Goal: Transaction & Acquisition: Book appointment/travel/reservation

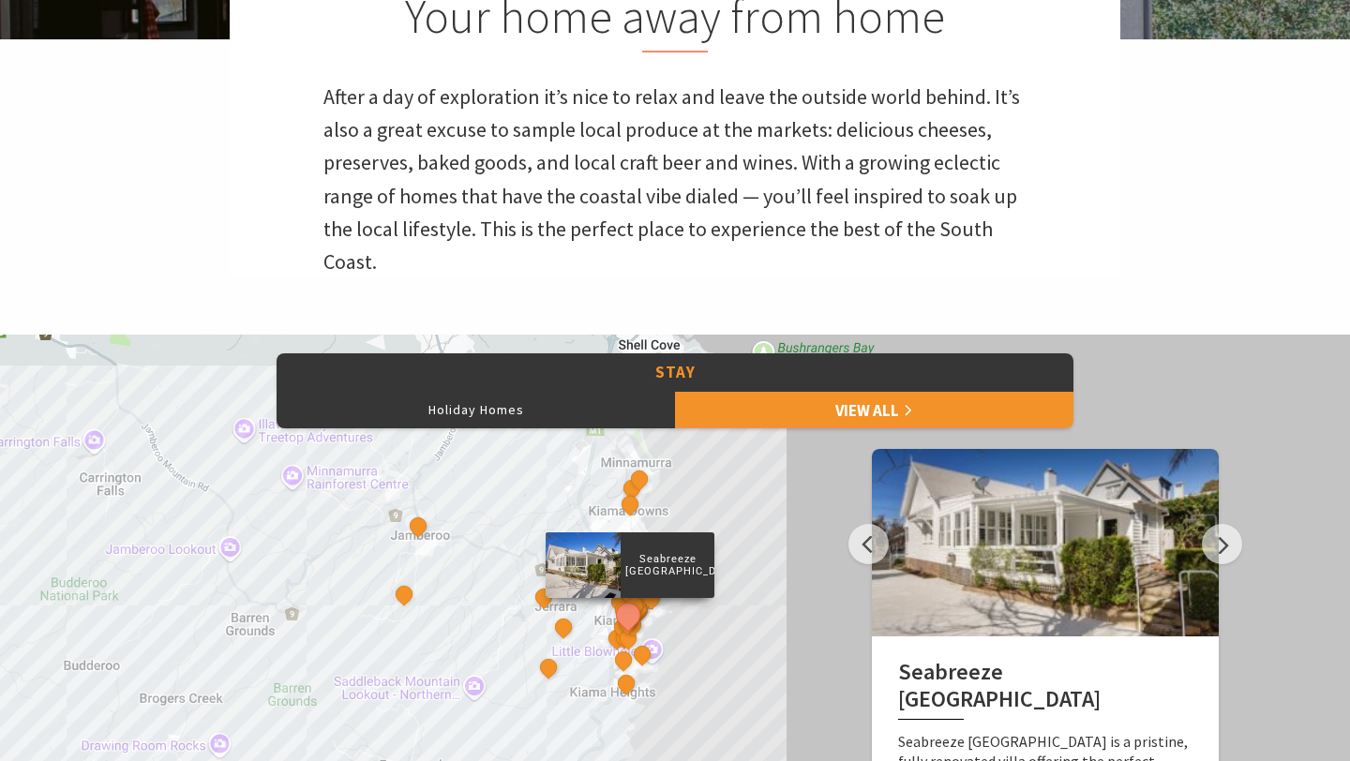
scroll to position [713, 0]
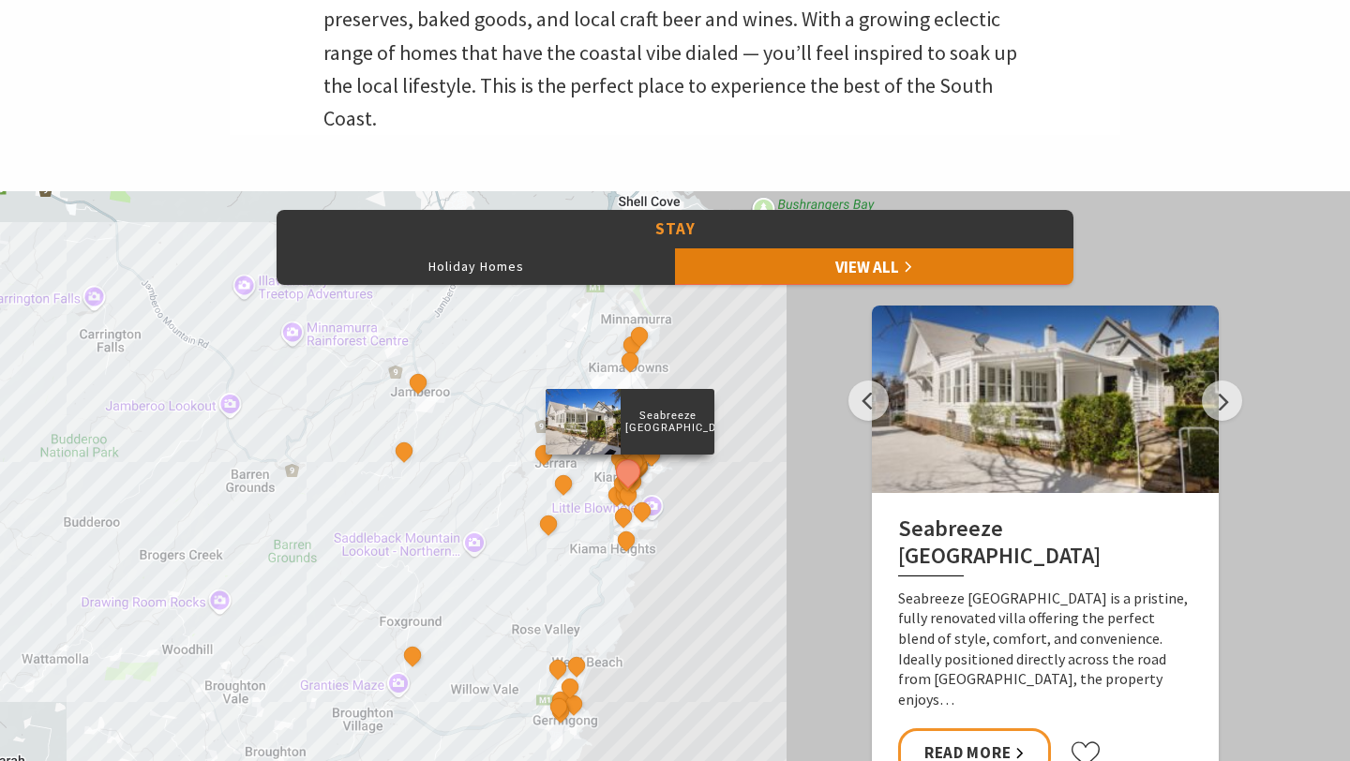
click at [771, 257] on link "View All" at bounding box center [874, 267] width 398 height 38
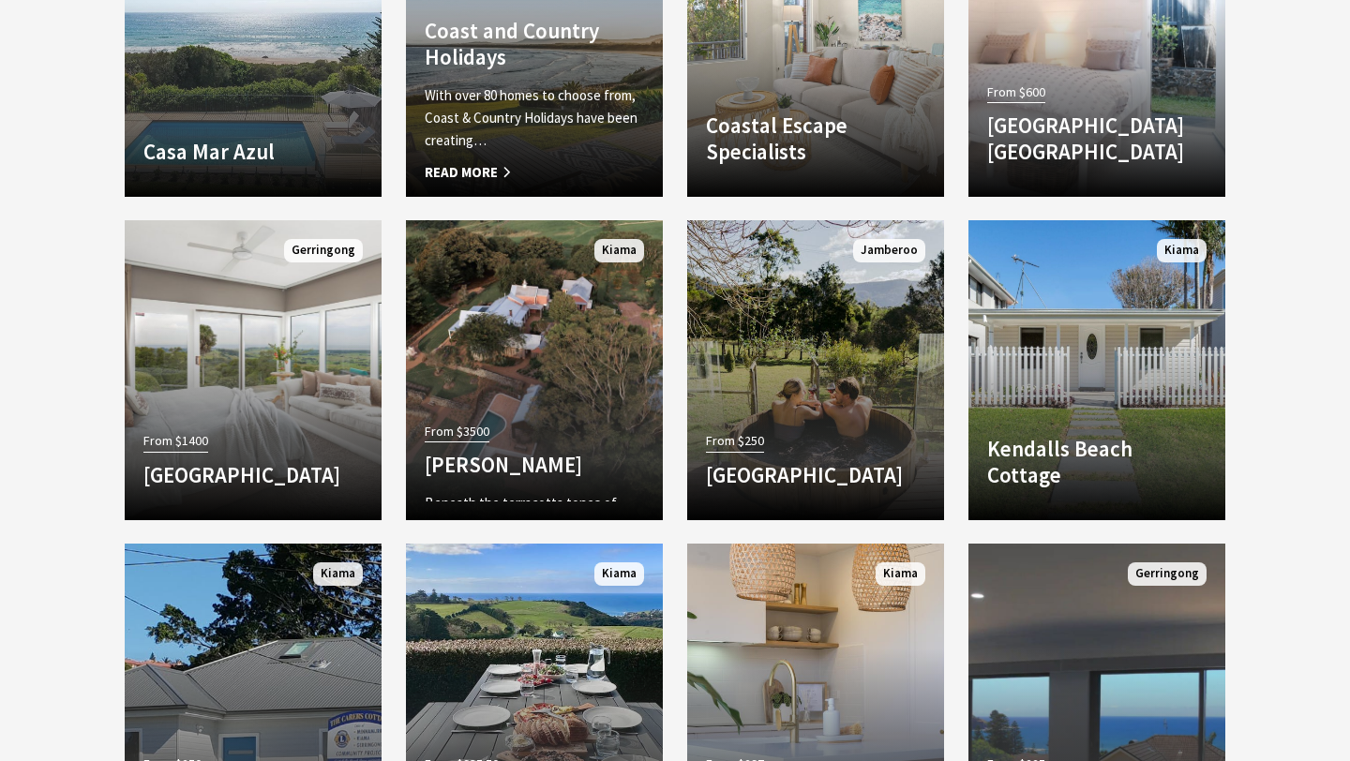
scroll to position [2140, 0]
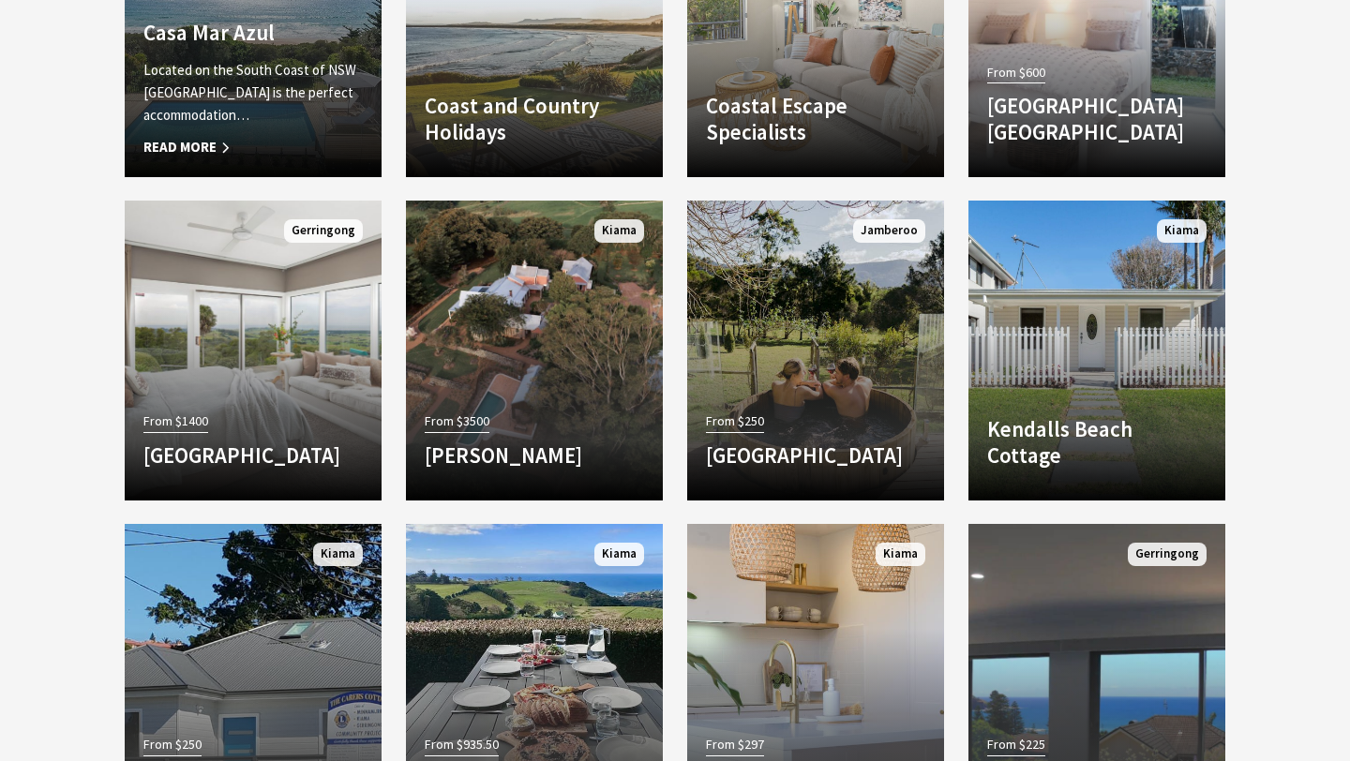
click at [196, 118] on p "Located on the South Coast of NSW Casa Mar Azul is the perfect accommodation…" at bounding box center [252, 93] width 219 height 68
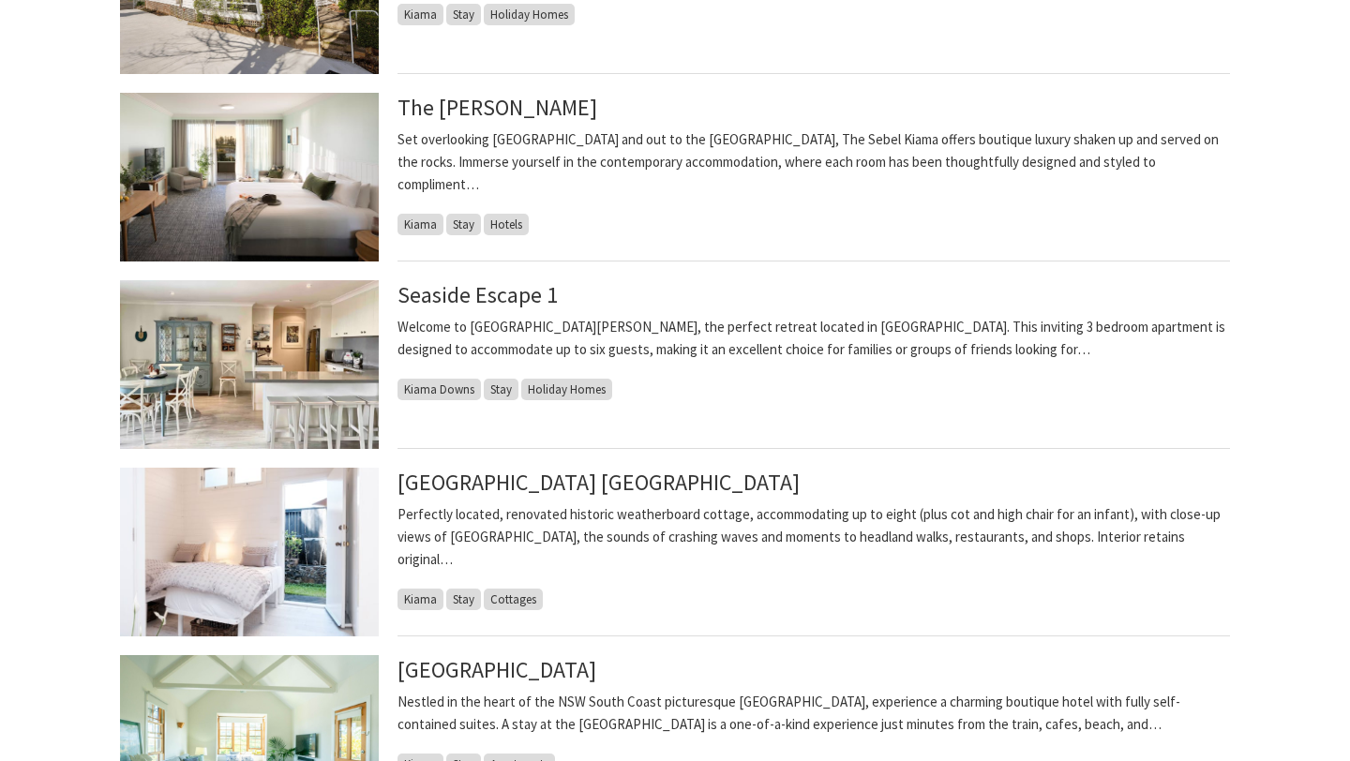
scroll to position [620, 0]
click at [532, 293] on link "Seaside Escape 1" at bounding box center [478, 294] width 160 height 30
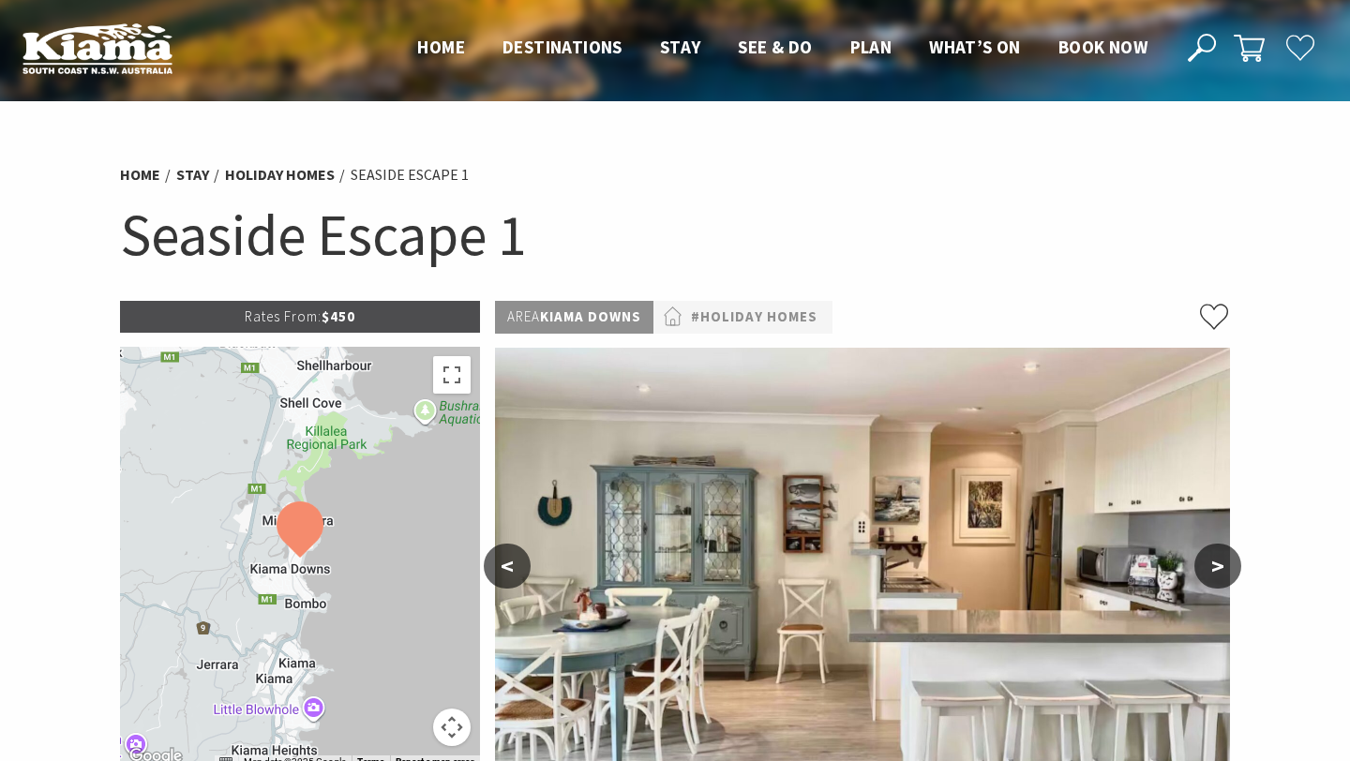
scroll to position [564, 0]
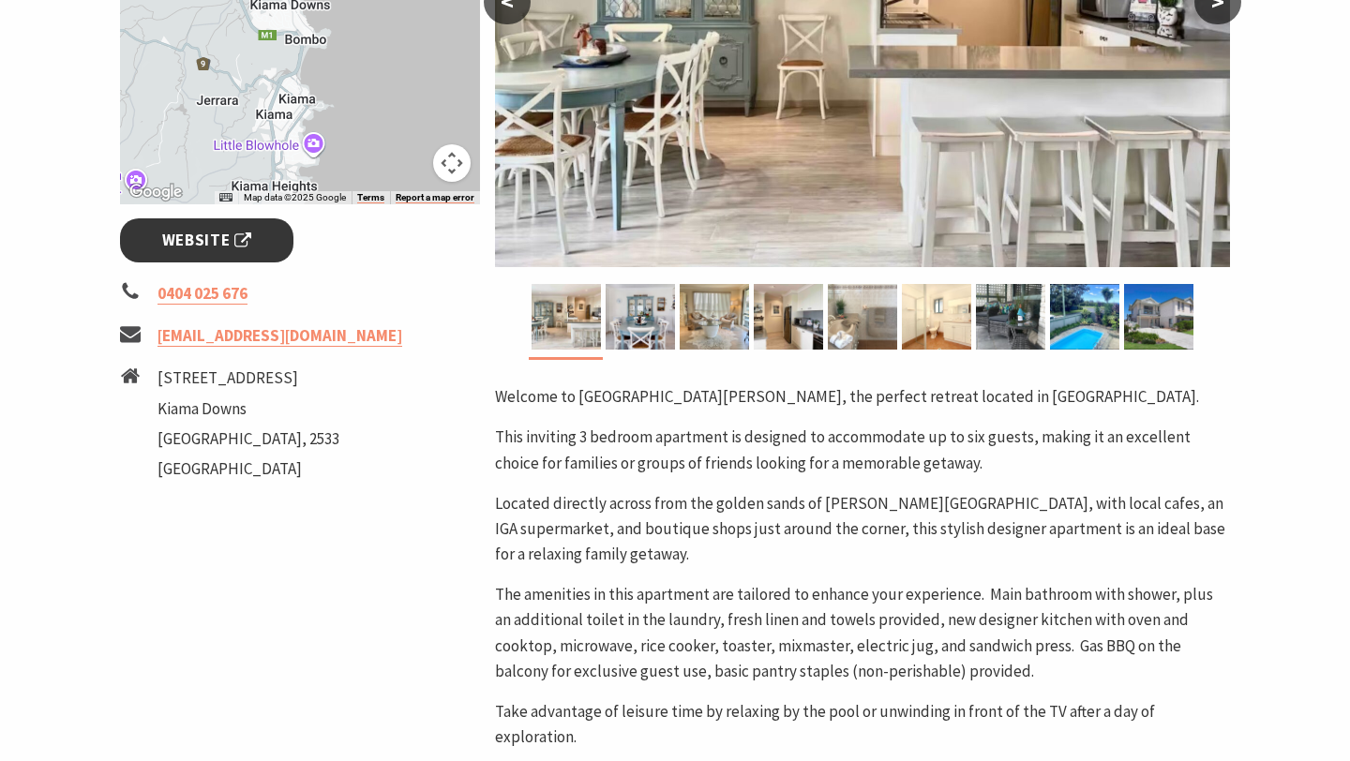
click at [217, 225] on link "Website" at bounding box center [206, 240] width 173 height 44
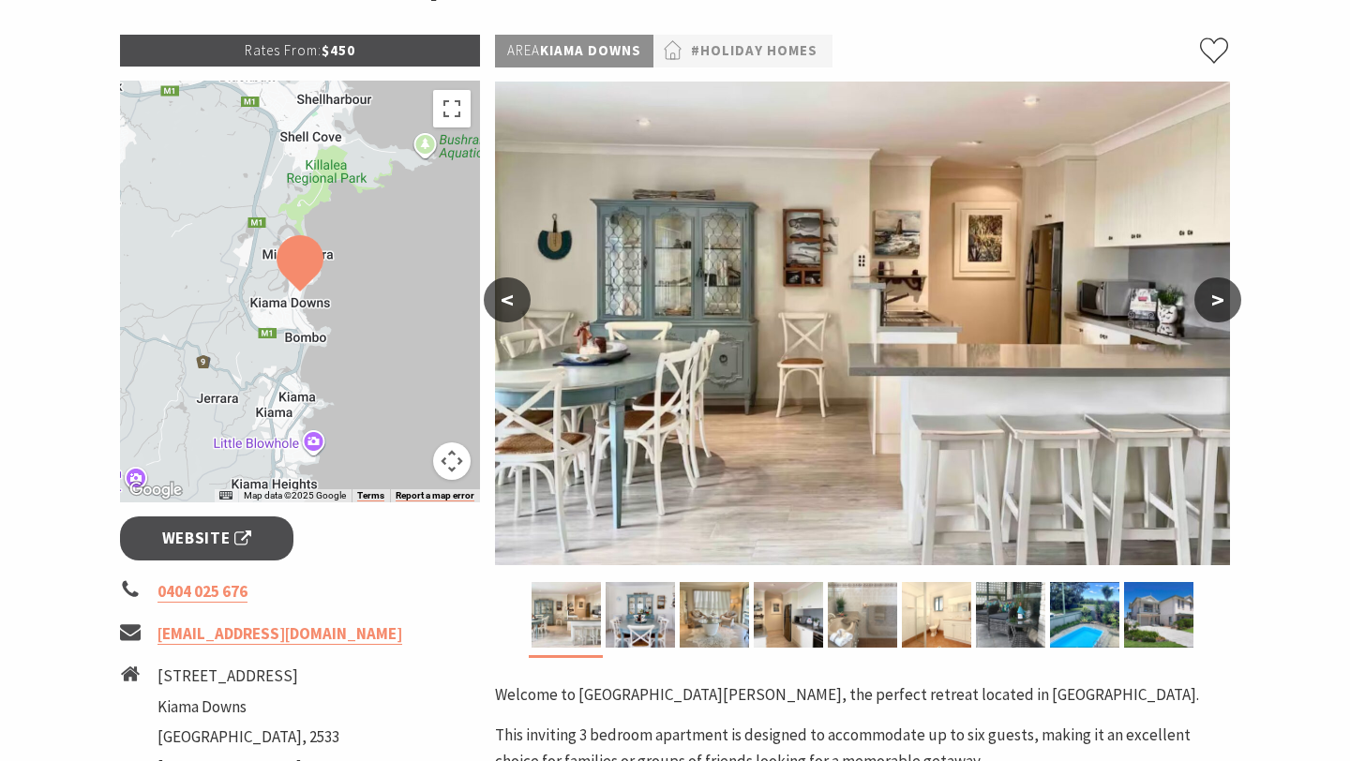
scroll to position [0, 0]
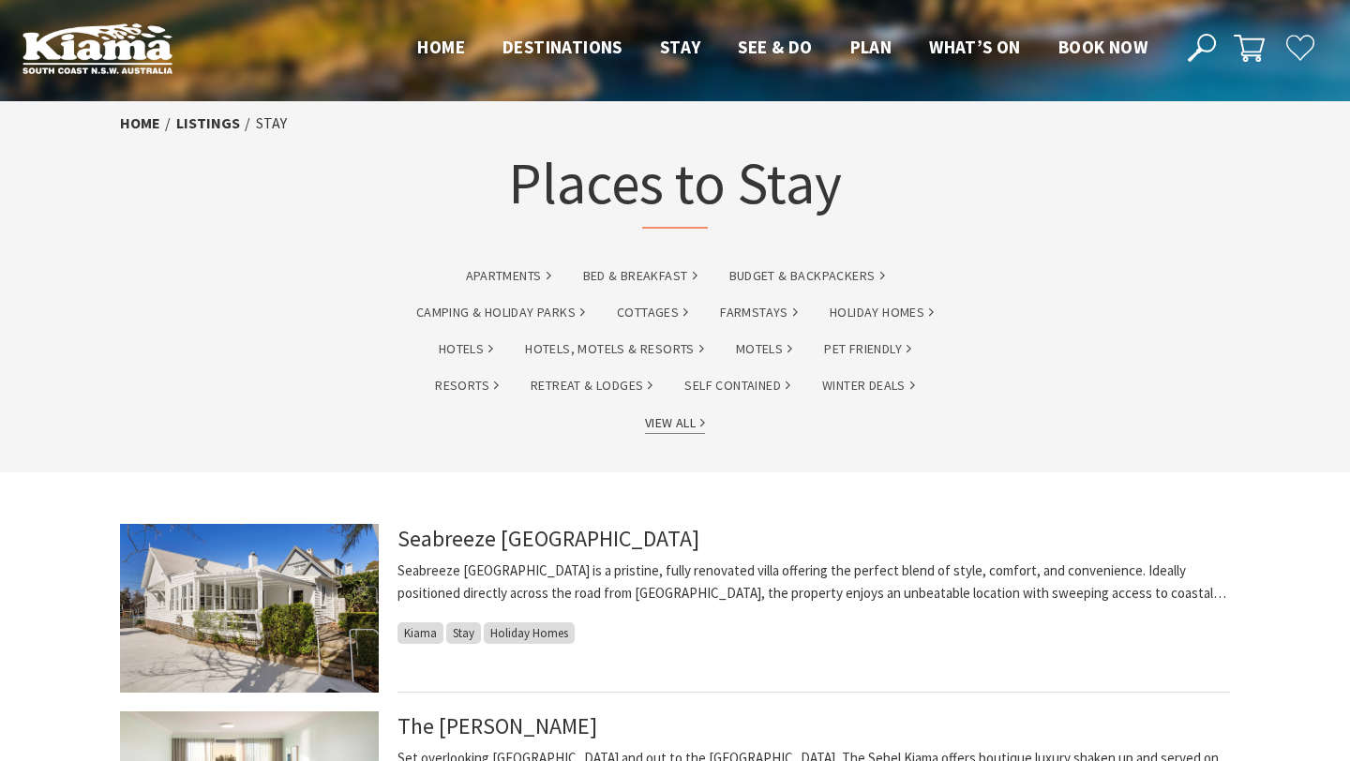
click at [682, 419] on link "View All" at bounding box center [675, 424] width 60 height 22
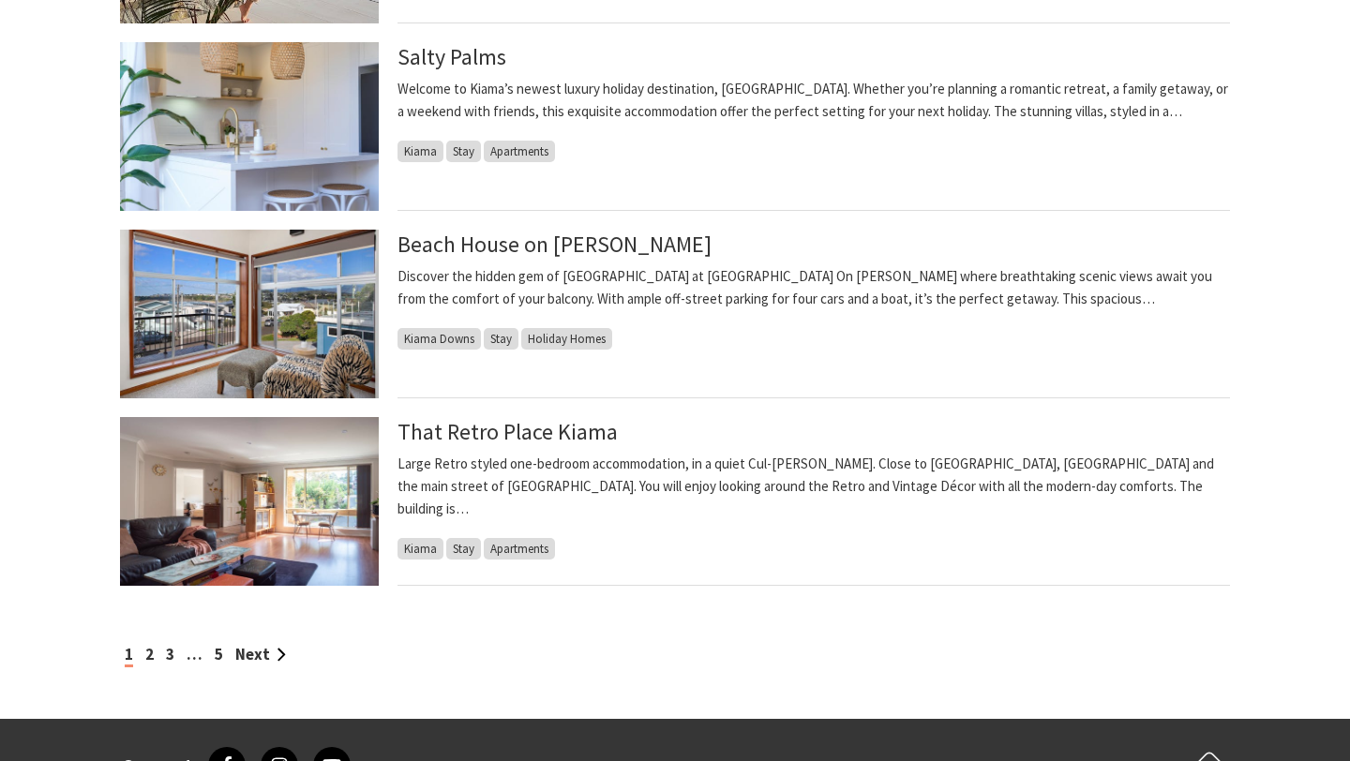
scroll to position [1866, 0]
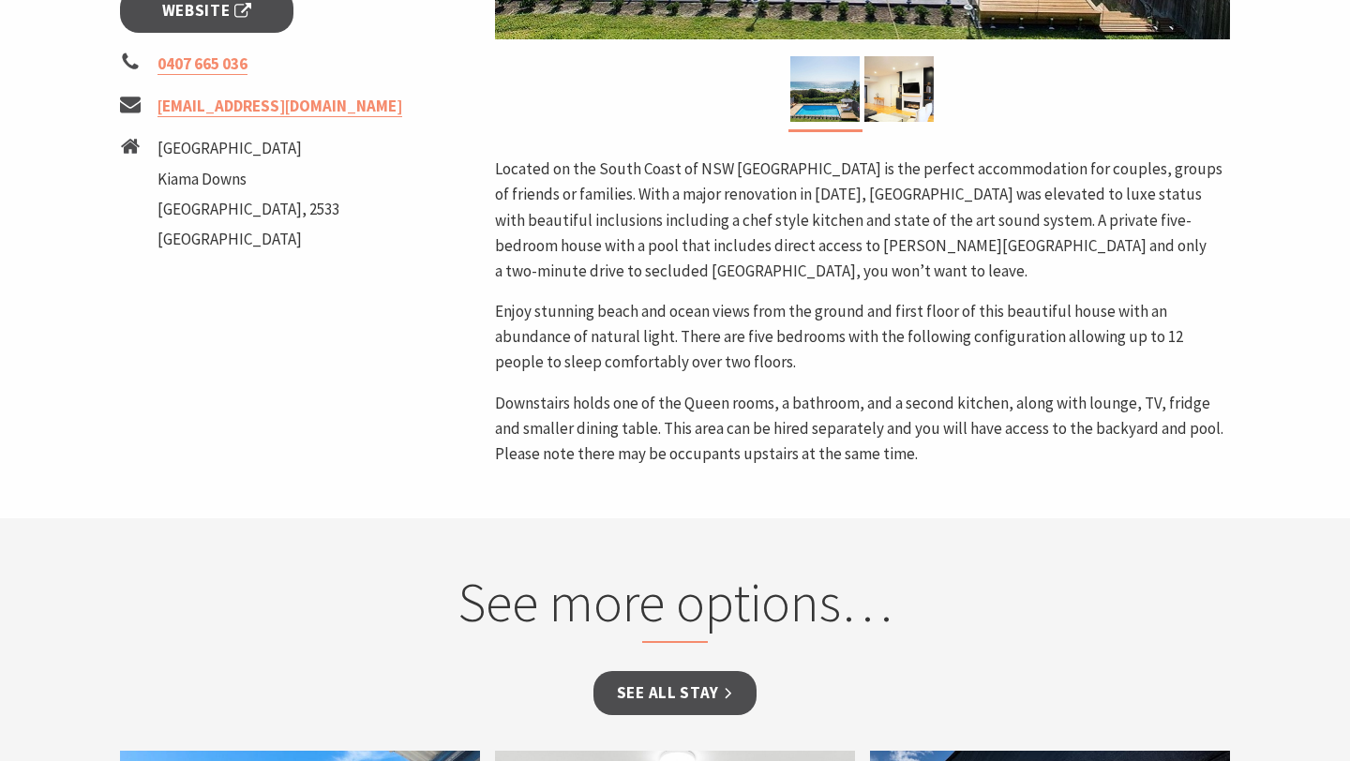
scroll to position [774, 0]
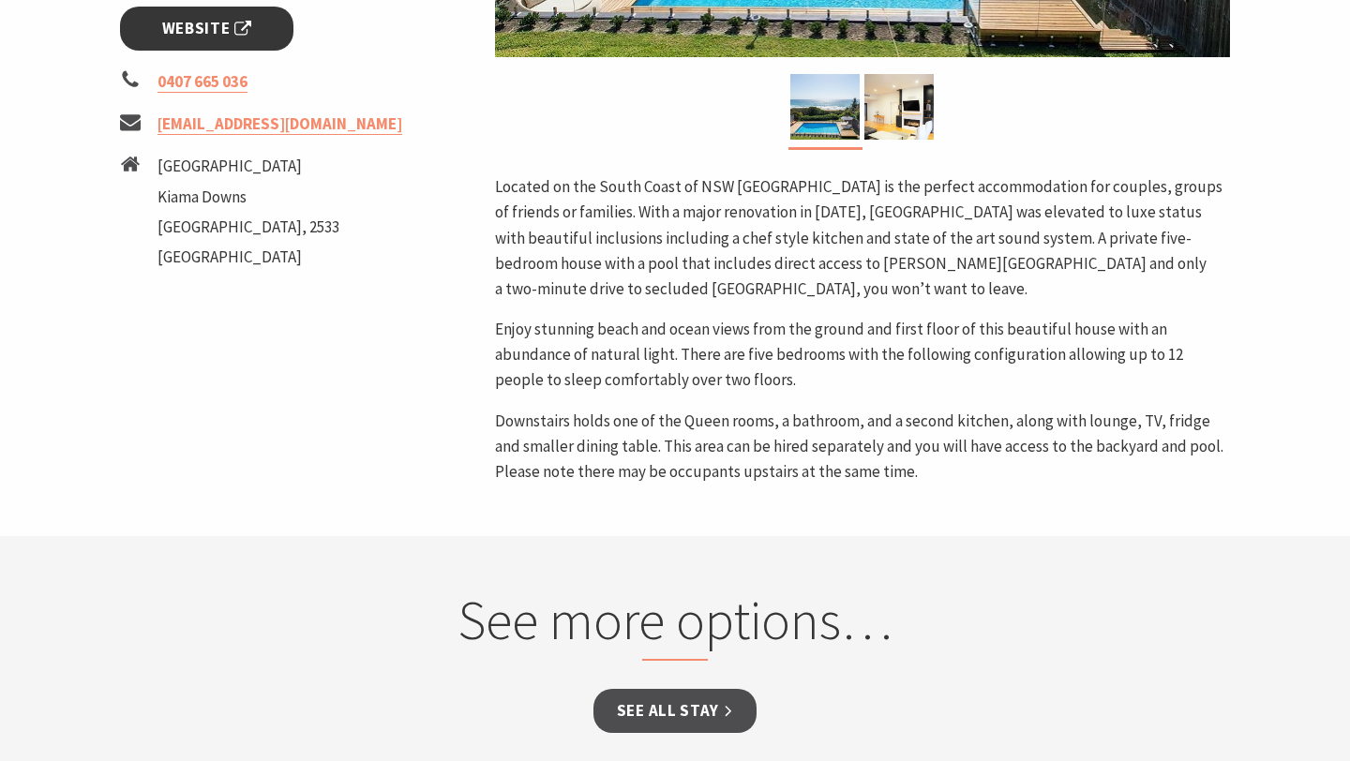
click at [243, 24] on span "Website" at bounding box center [207, 28] width 90 height 25
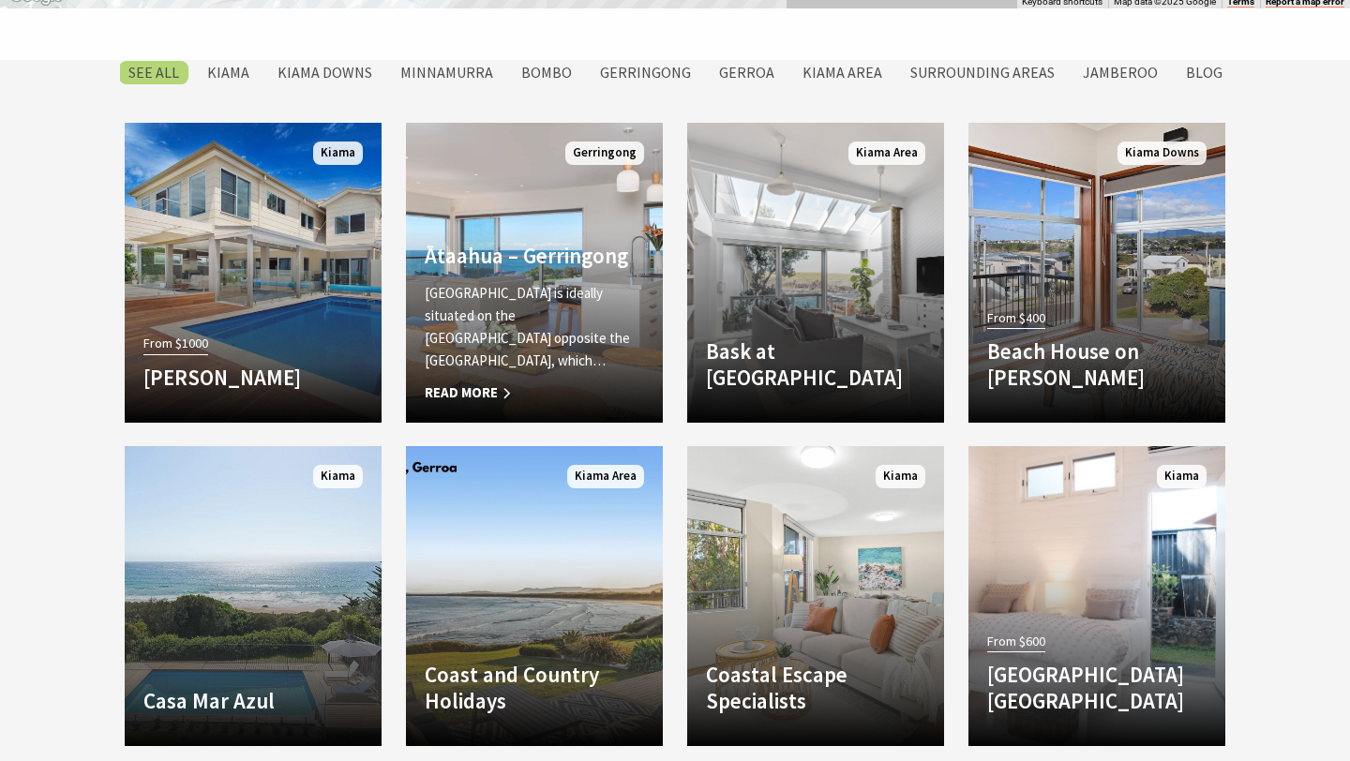
scroll to position [1570, 0]
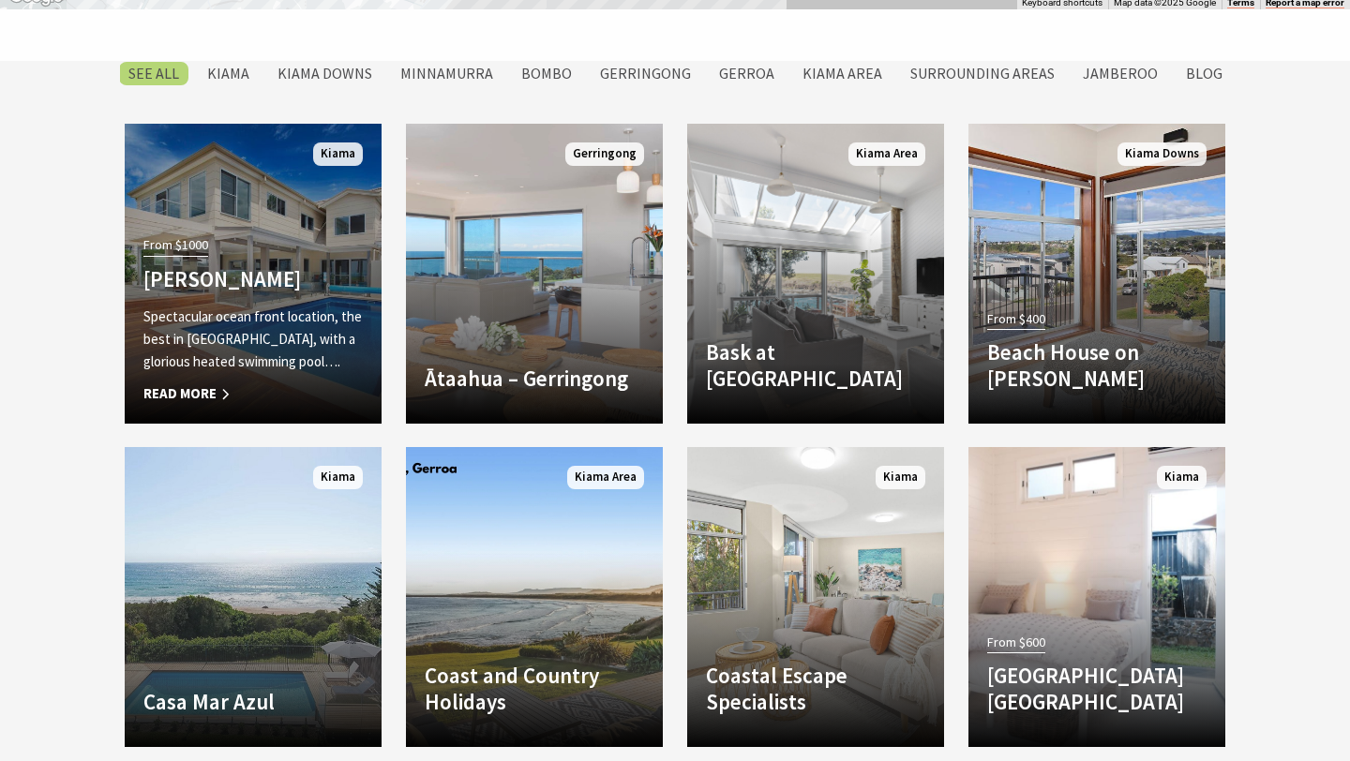
click at [341, 332] on p "Spectacular ocean front location, the best in Kiama, with a glorious heated swi…" at bounding box center [252, 340] width 219 height 68
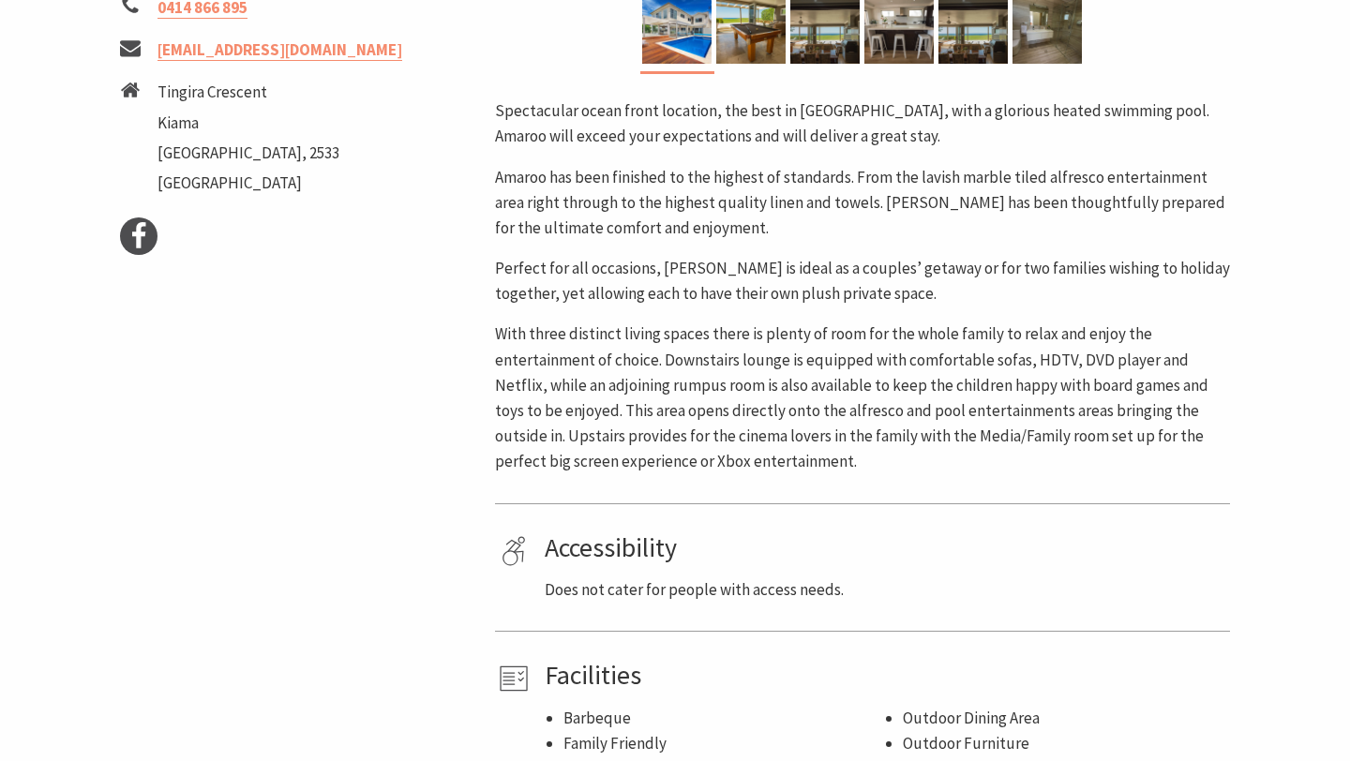
scroll to position [658, 0]
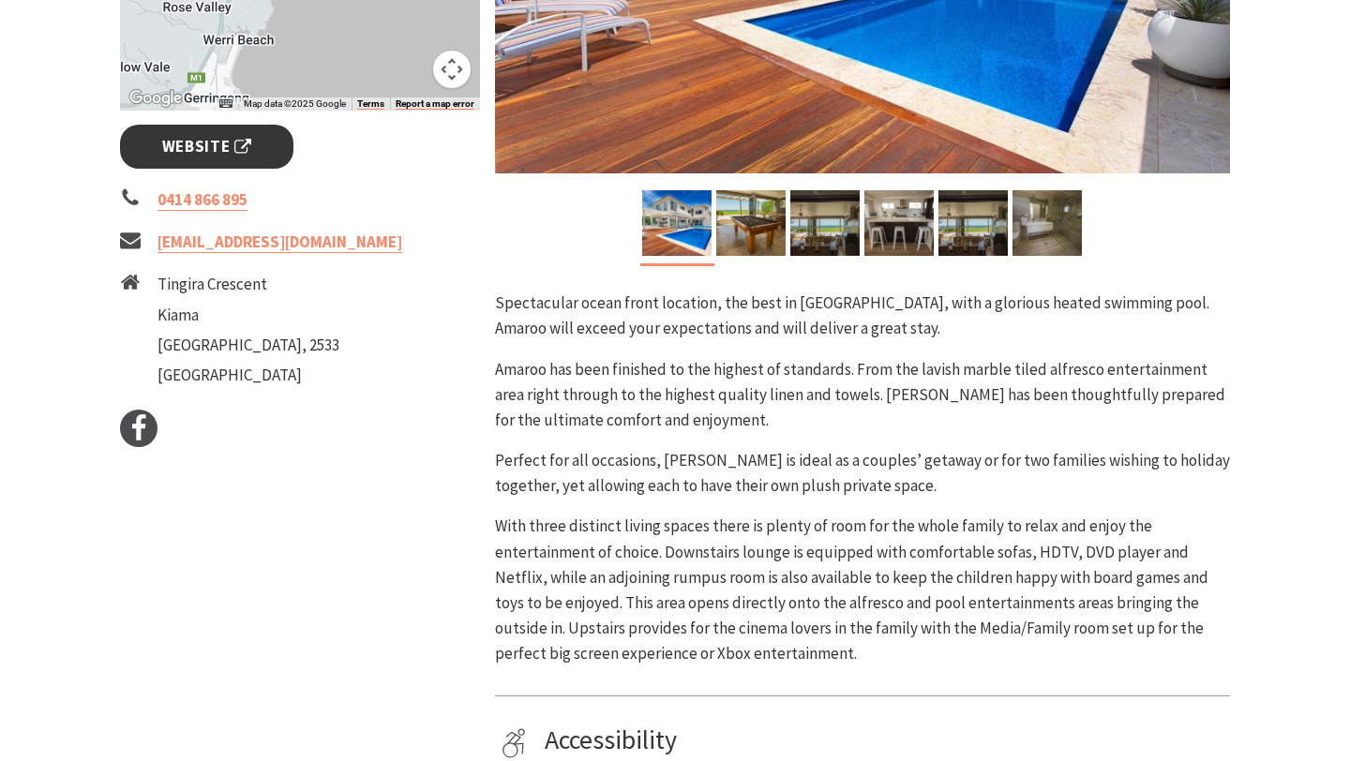
click at [226, 148] on span "Website" at bounding box center [207, 146] width 90 height 25
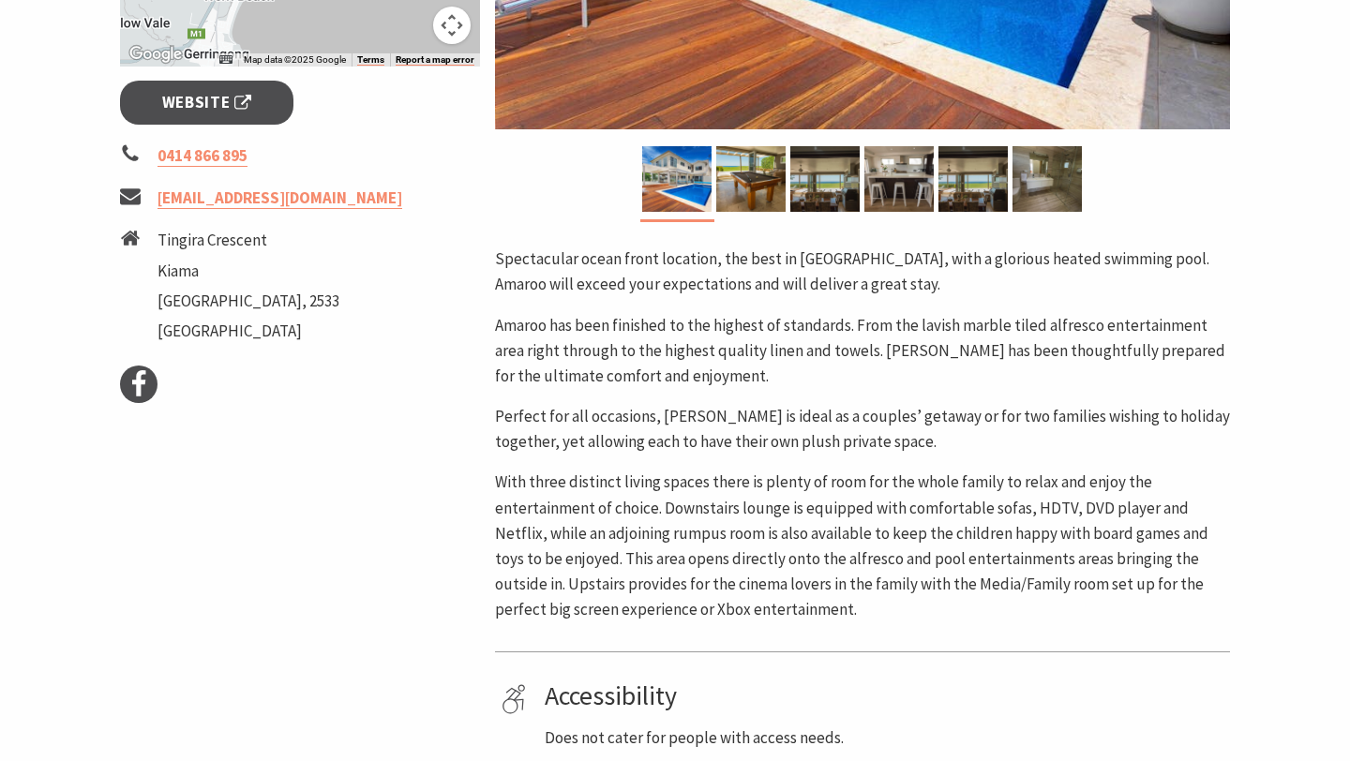
scroll to position [662, 0]
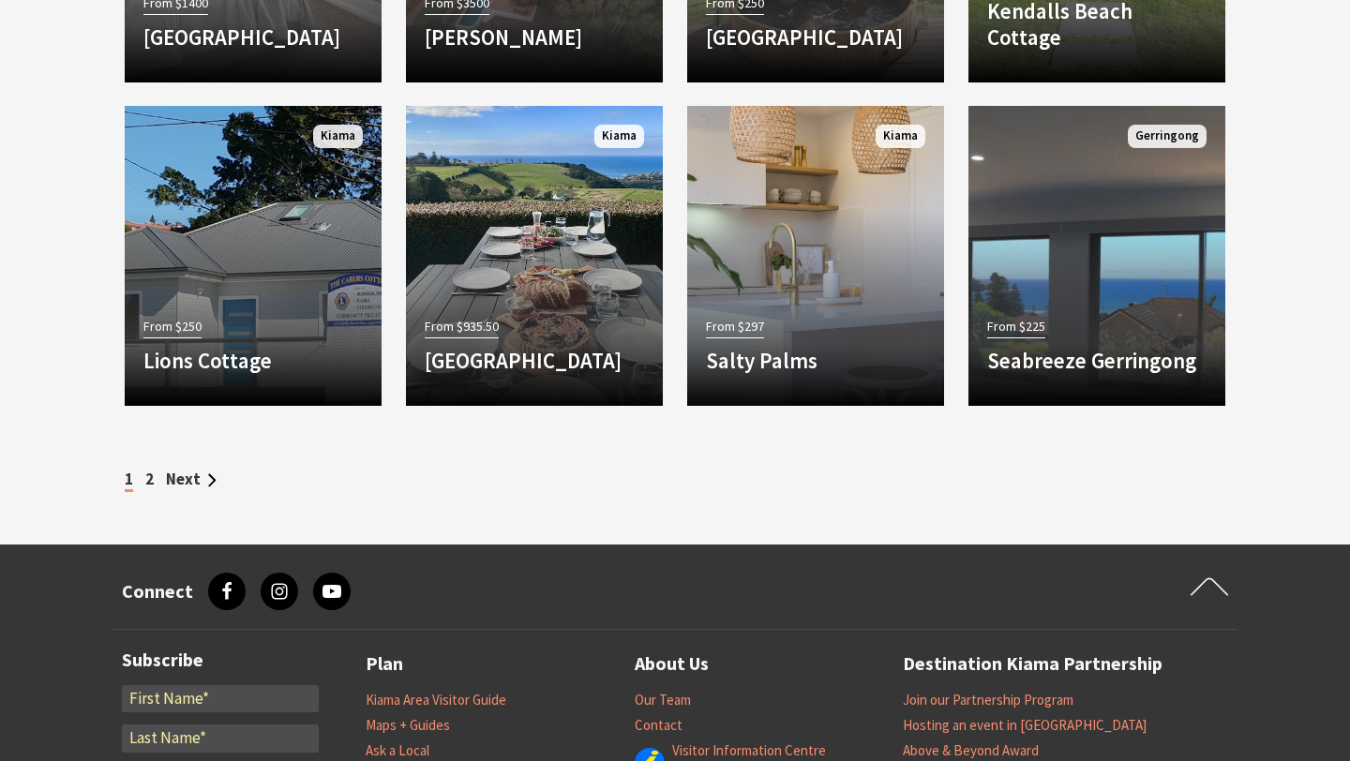
scroll to position [1895, 0]
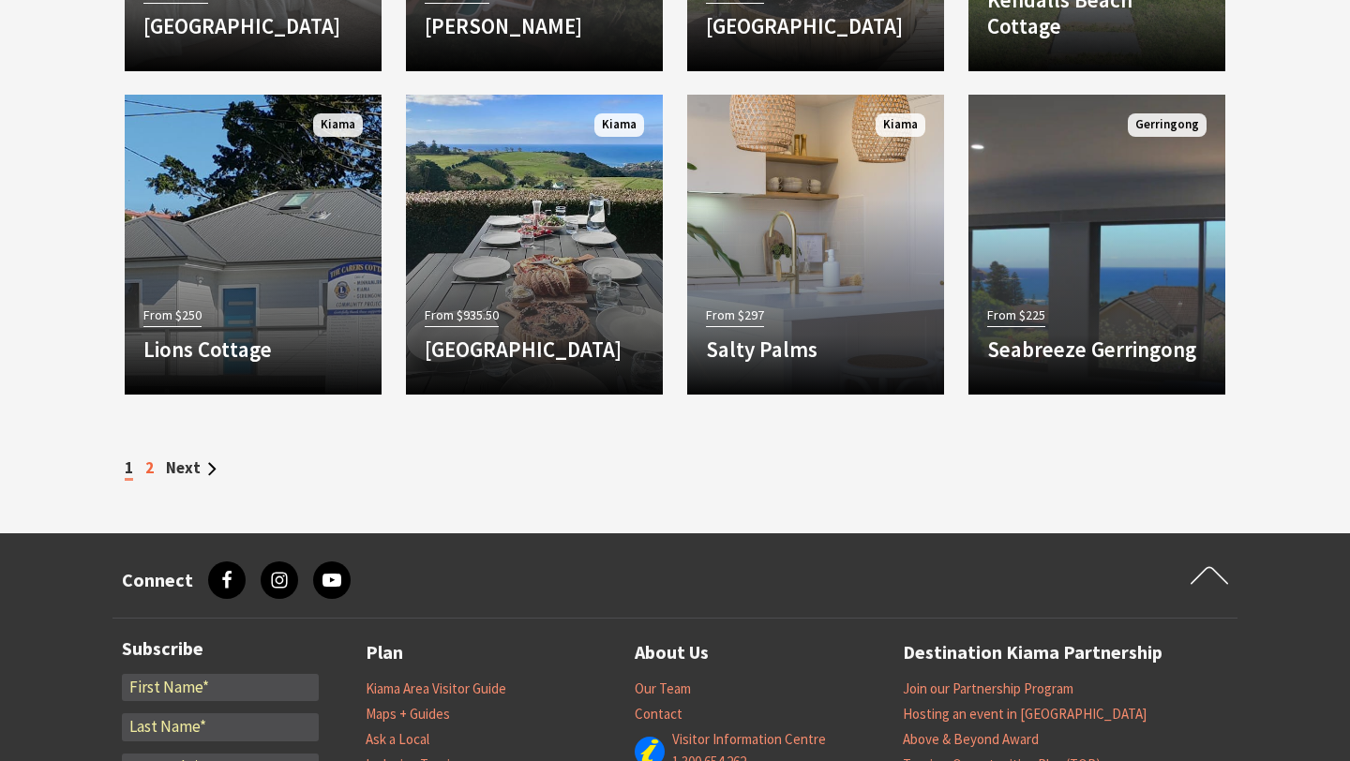
click at [147, 470] on link "2" at bounding box center [149, 468] width 8 height 21
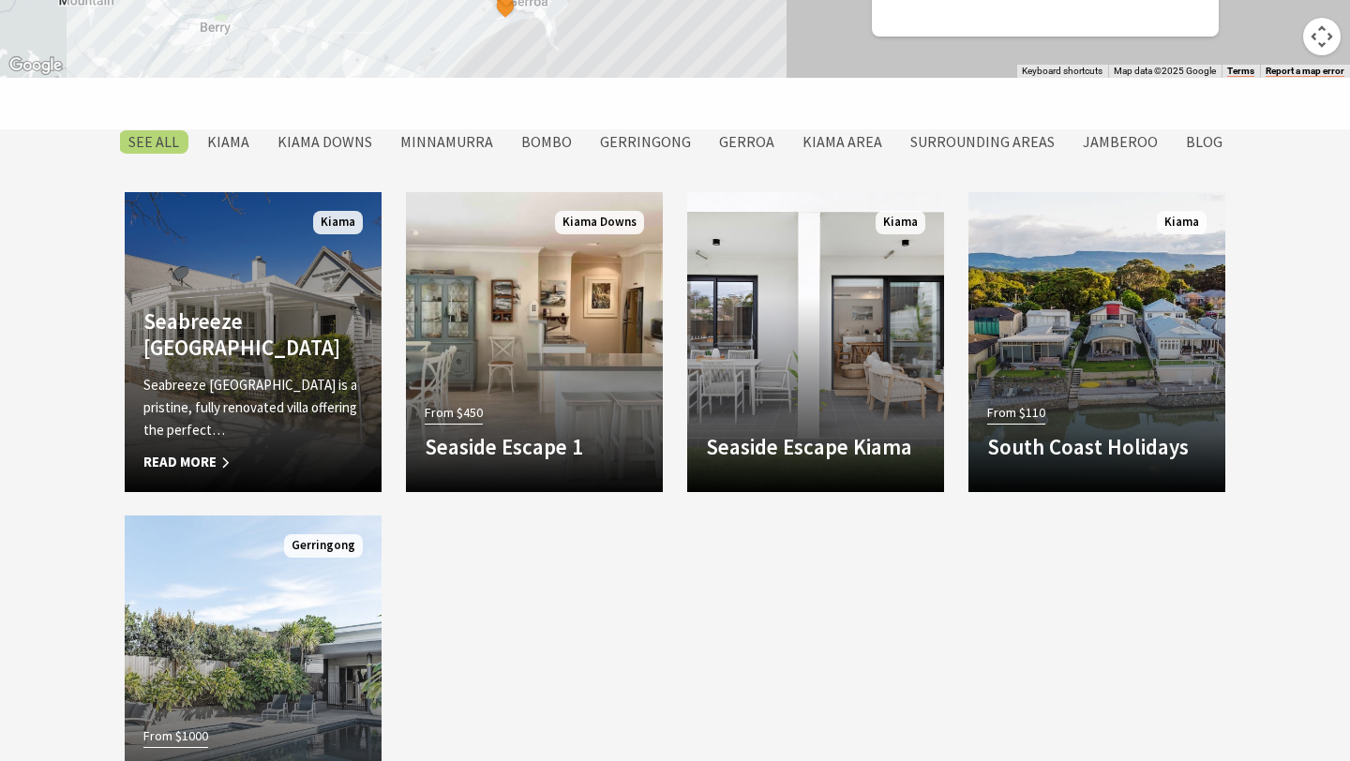
scroll to position [1504, 0]
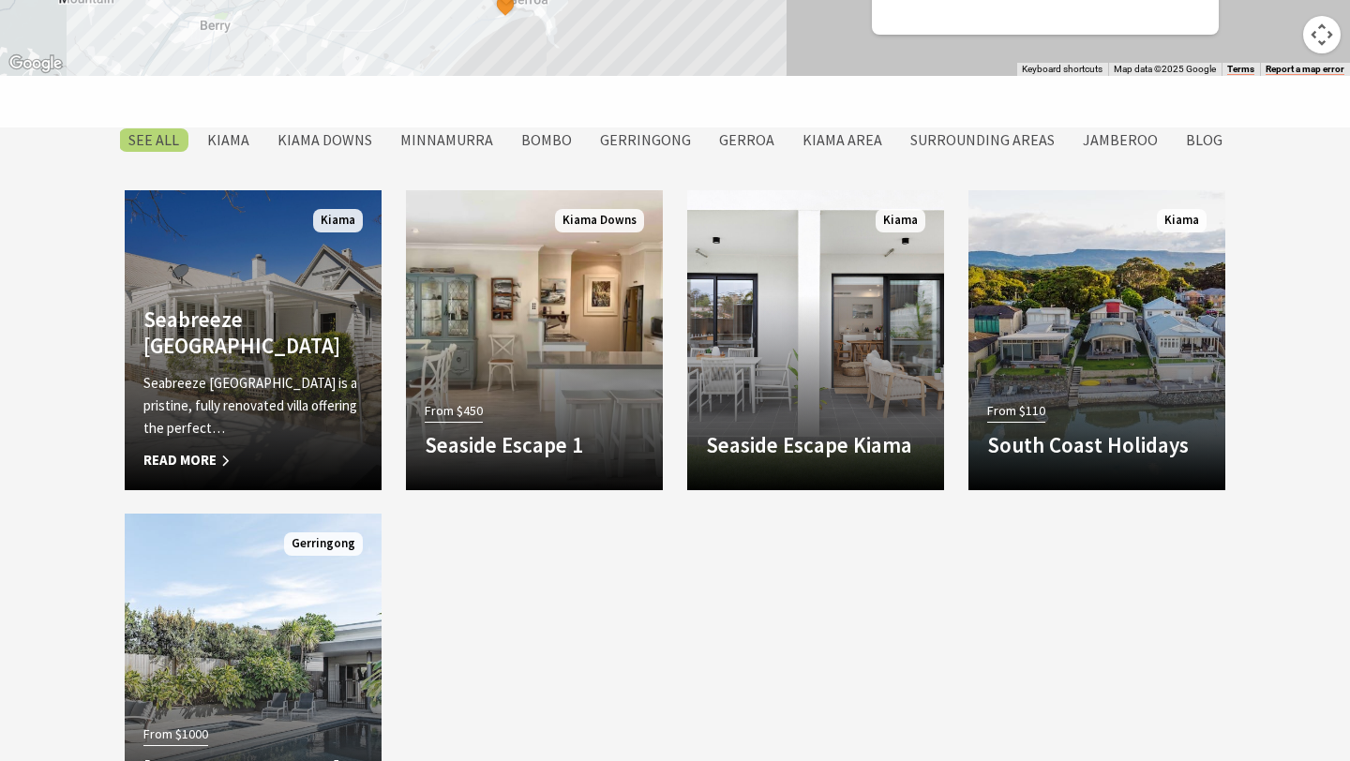
click at [198, 462] on span "Read More" at bounding box center [252, 460] width 219 height 23
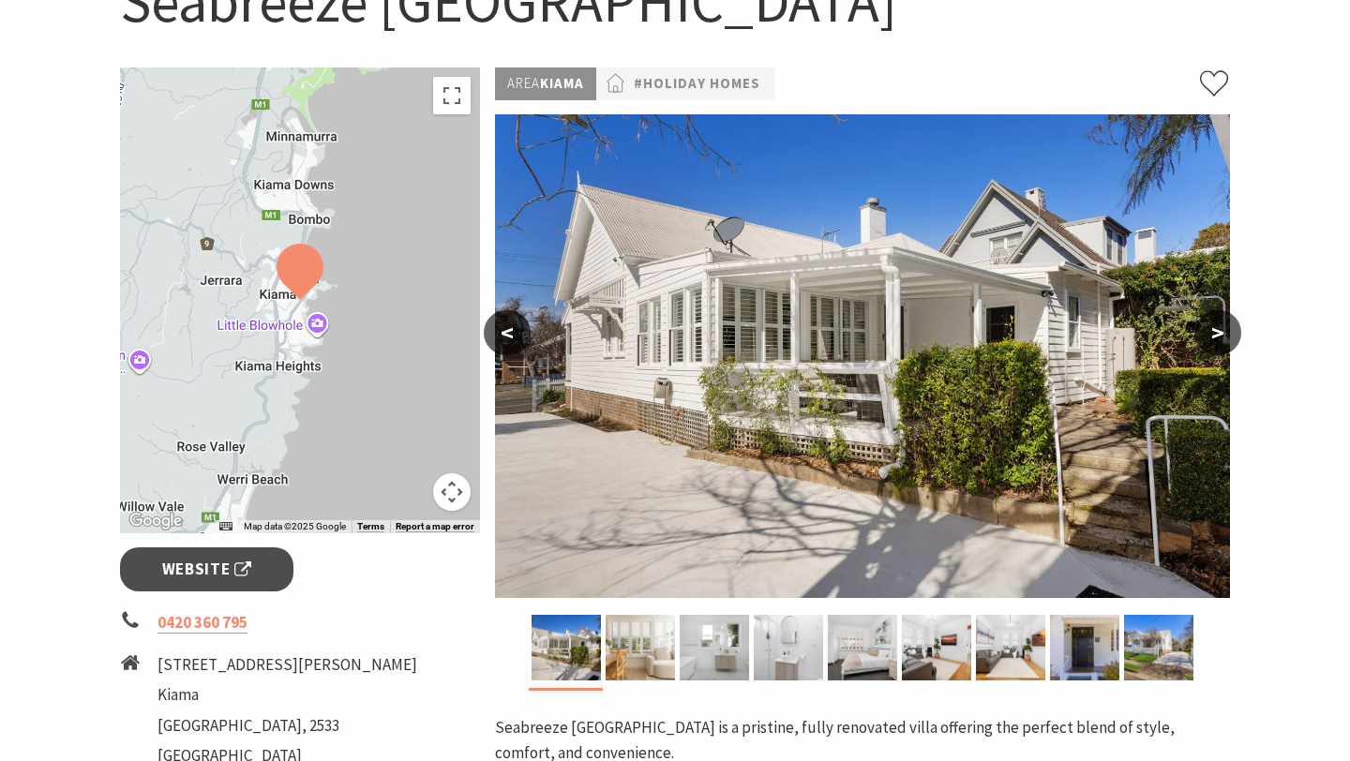
scroll to position [484, 0]
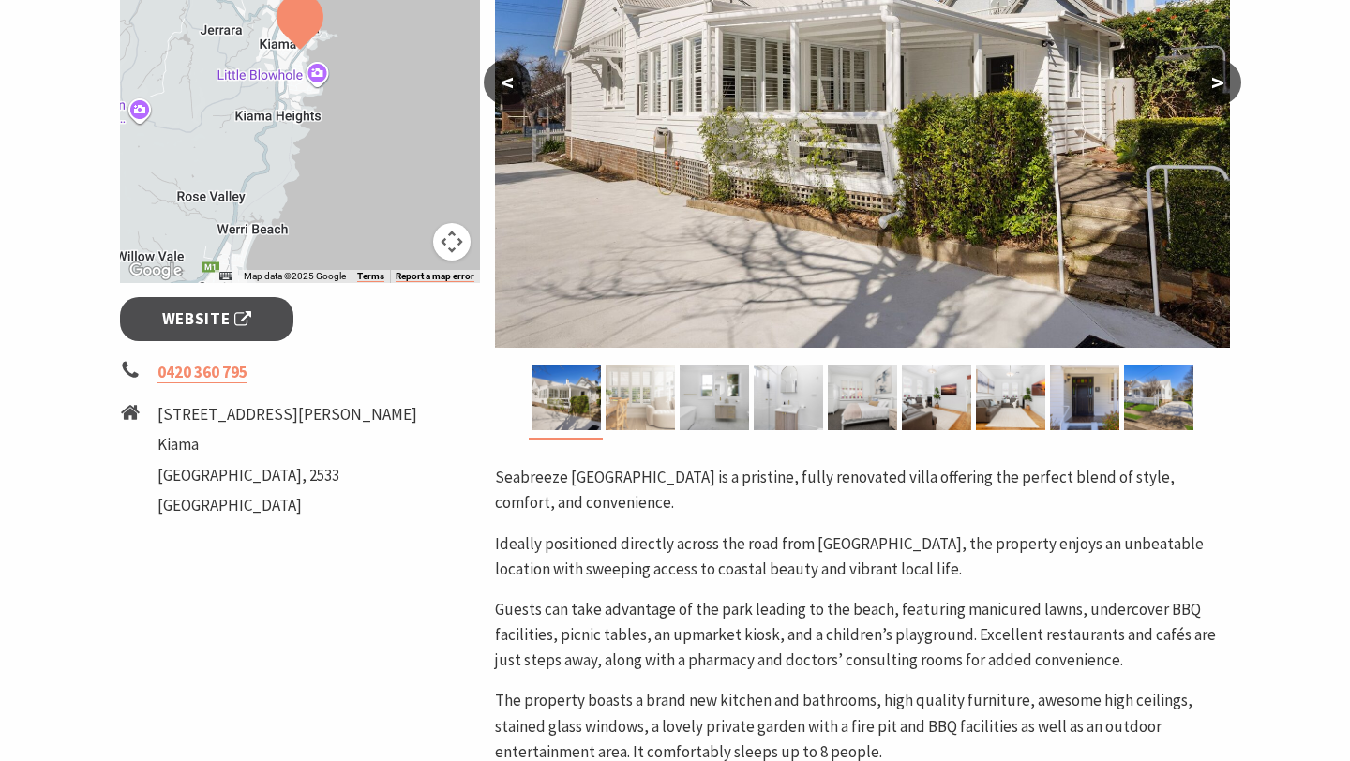
click at [646, 395] on img at bounding box center [640, 398] width 69 height 66
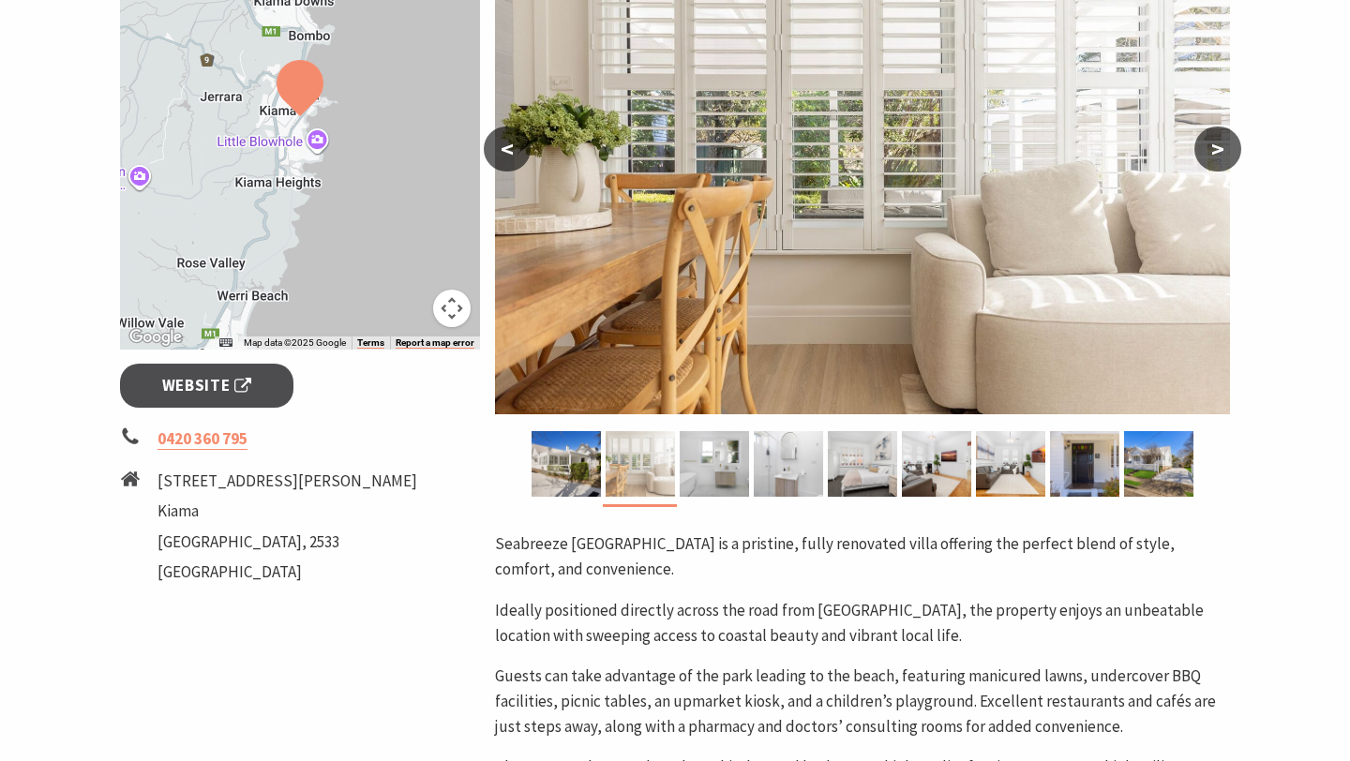
scroll to position [308, 0]
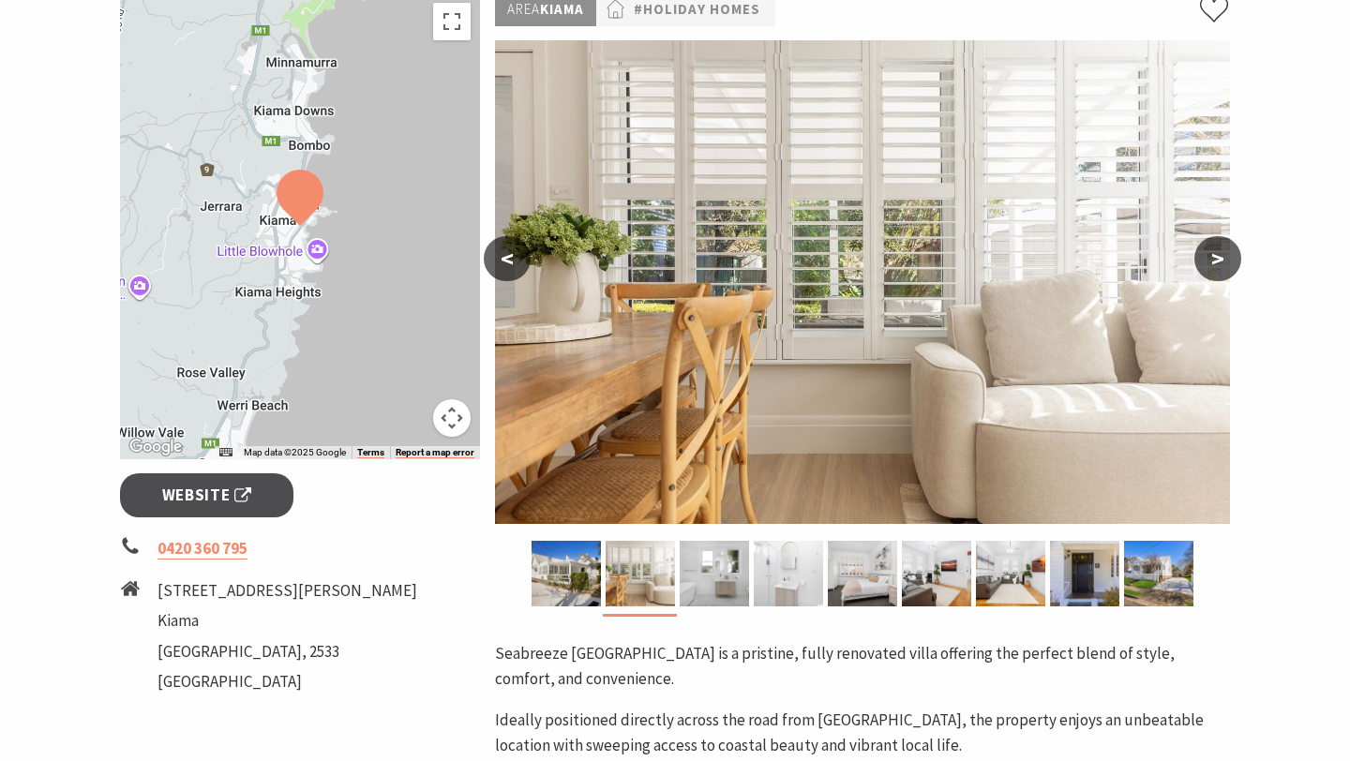
click at [785, 567] on img at bounding box center [788, 574] width 69 height 66
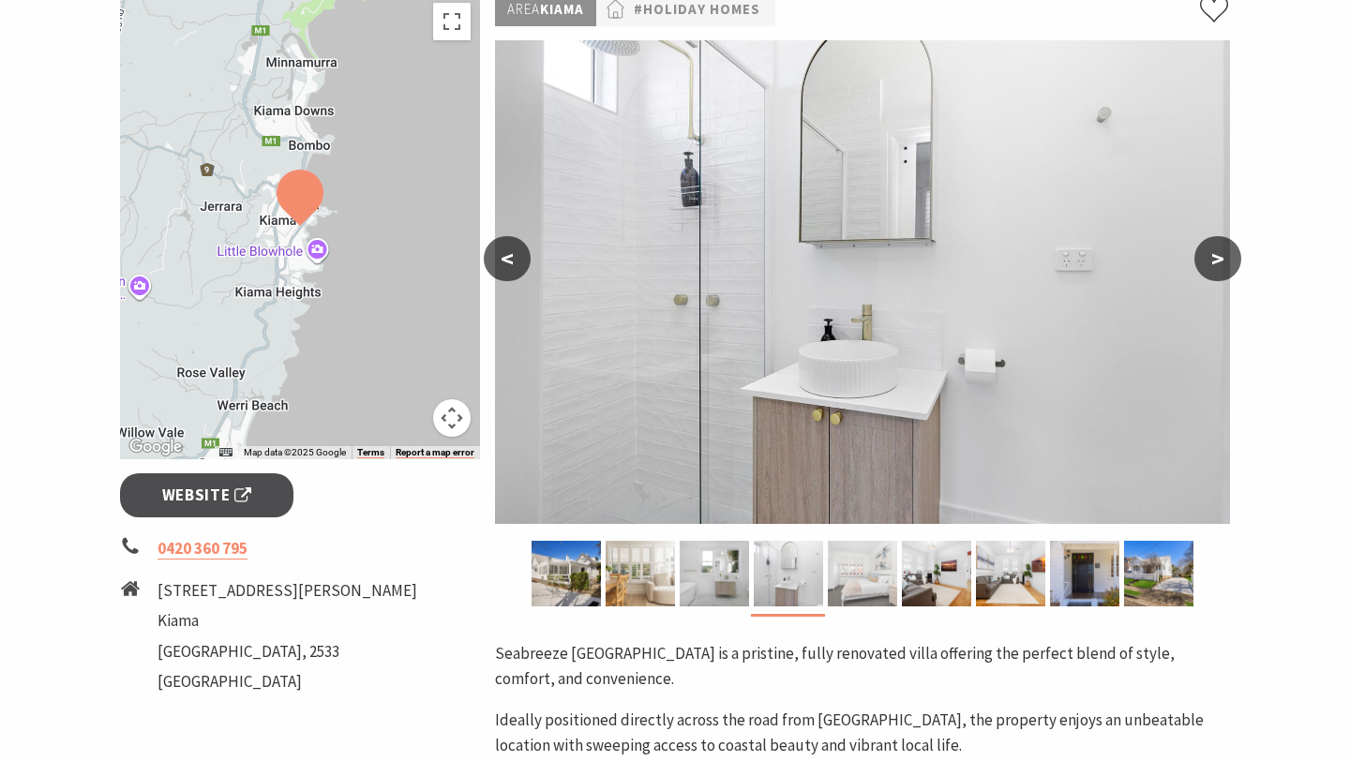
click at [870, 580] on img at bounding box center [862, 574] width 69 height 66
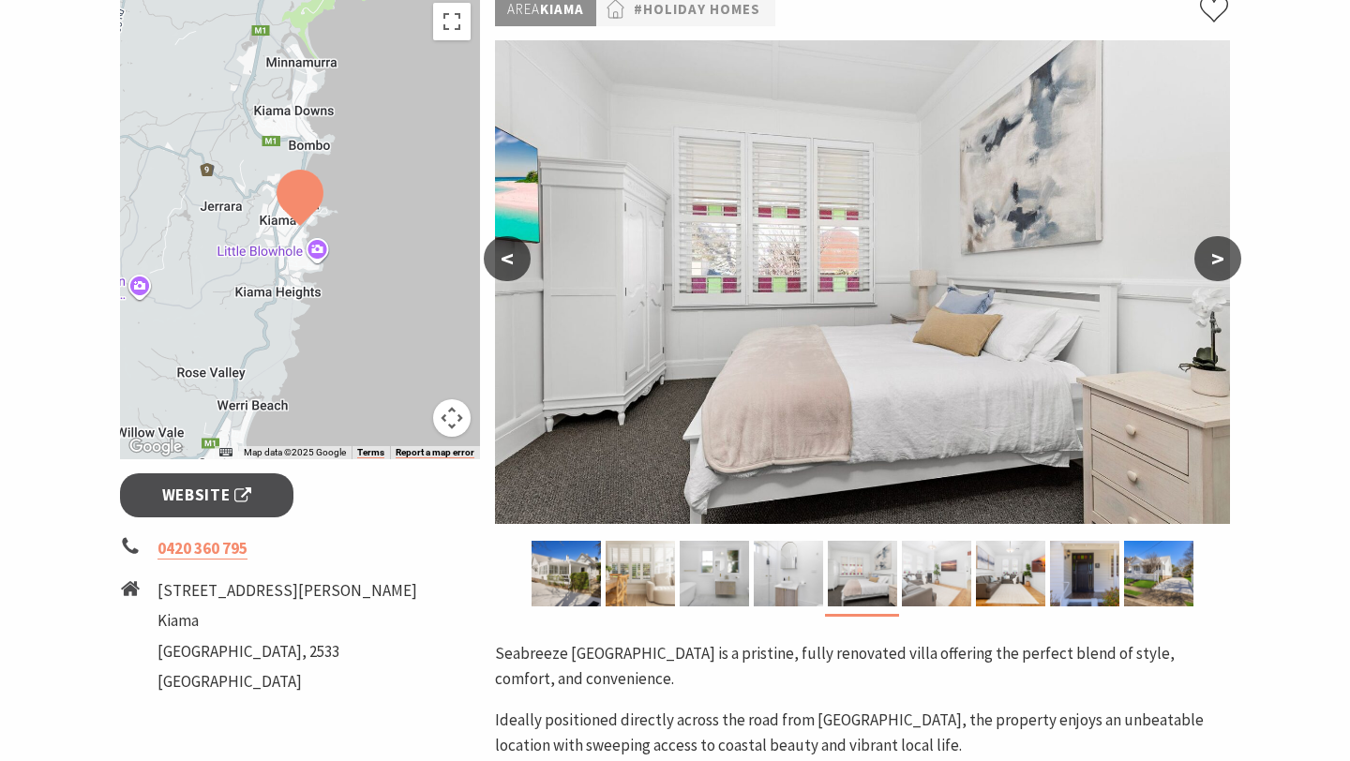
click at [962, 581] on img at bounding box center [936, 574] width 69 height 66
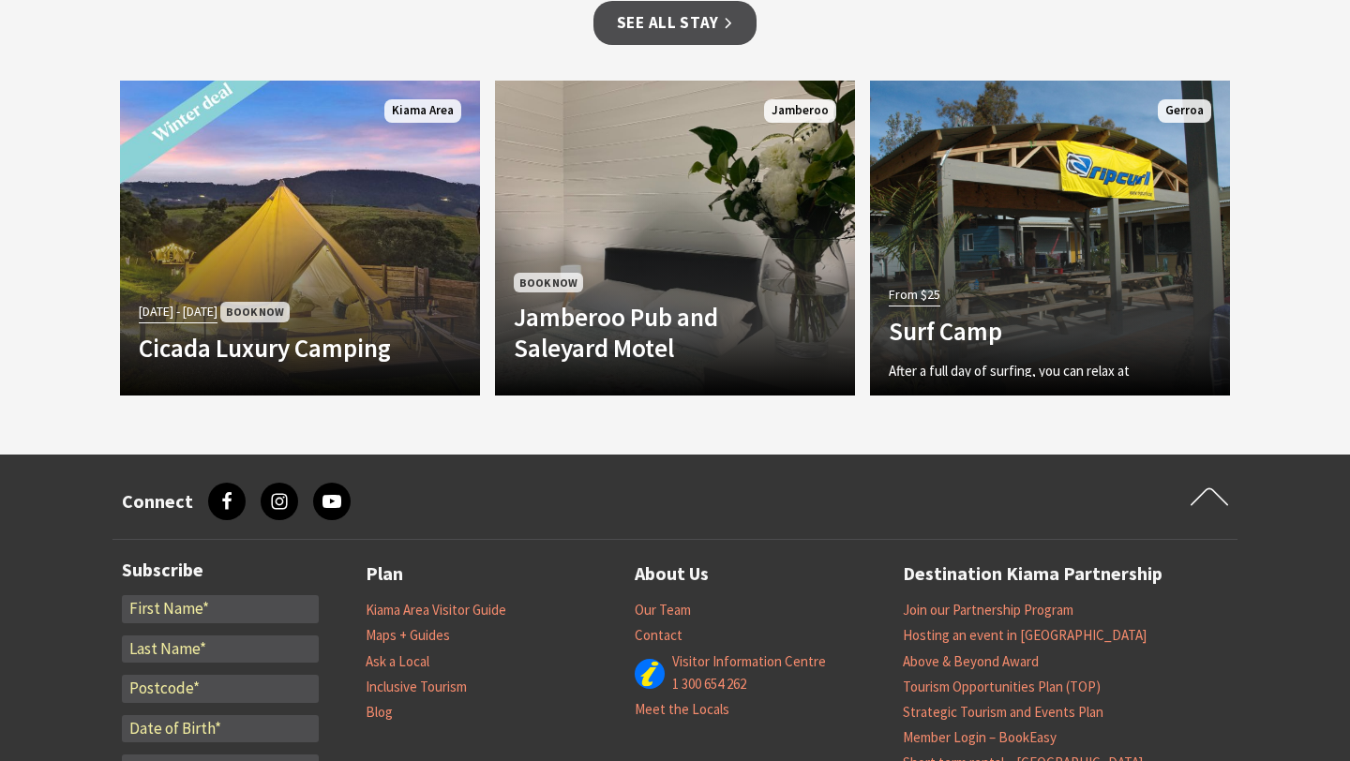
scroll to position [1571, 0]
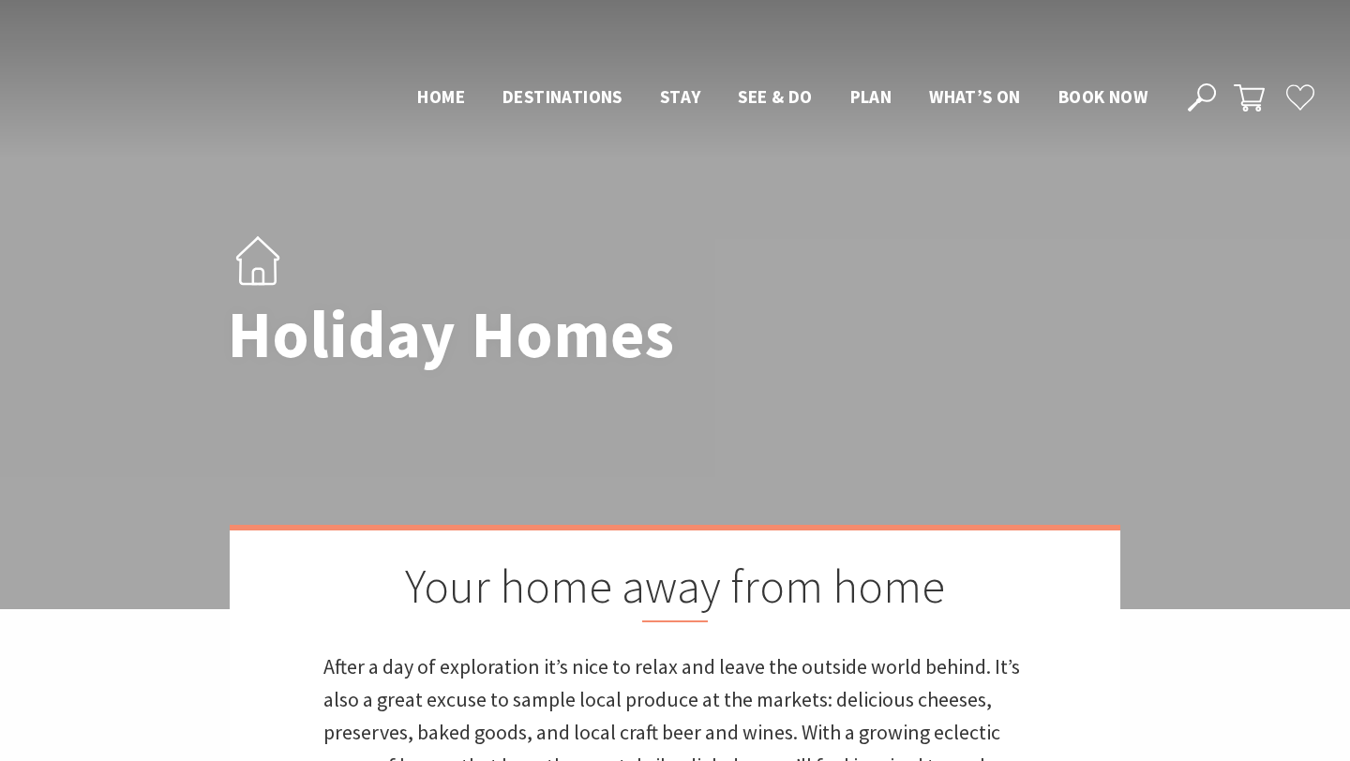
scroll to position [1504, 0]
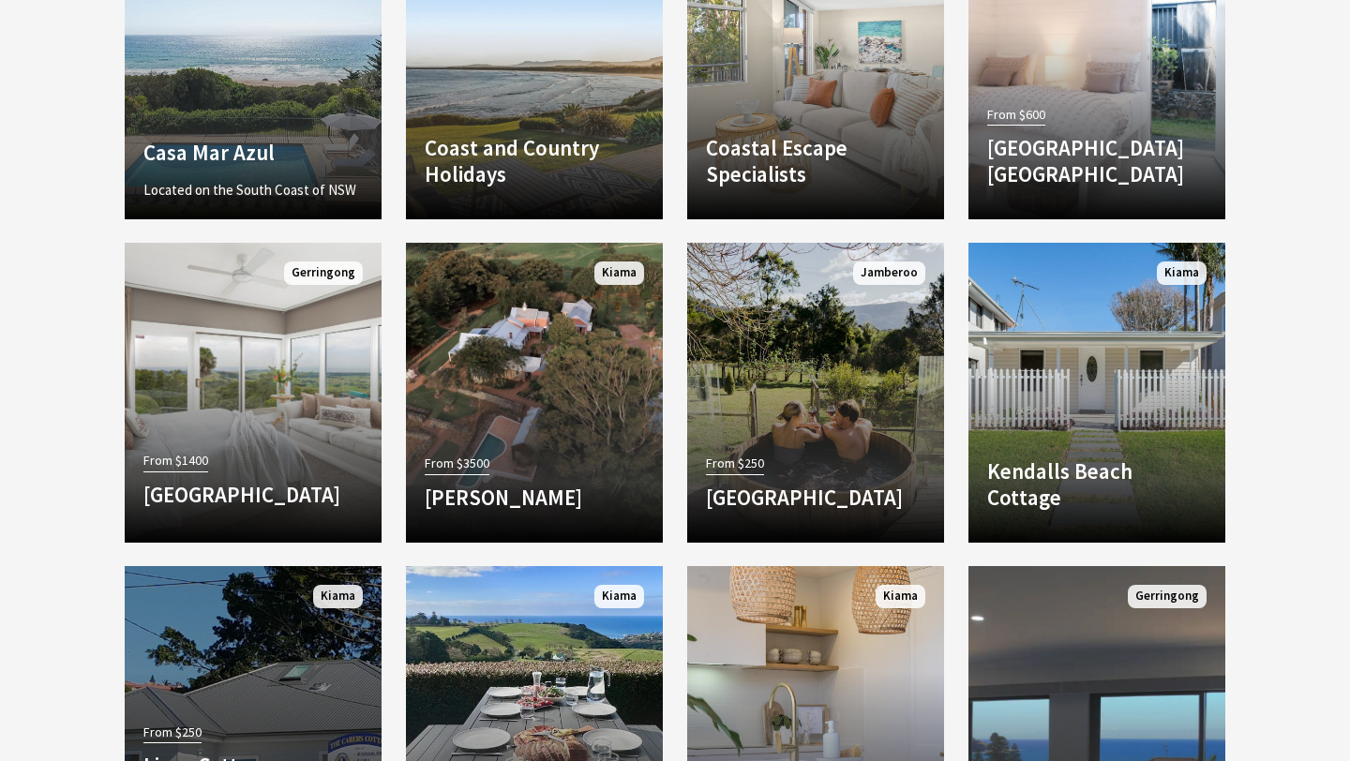
scroll to position [1814, 0]
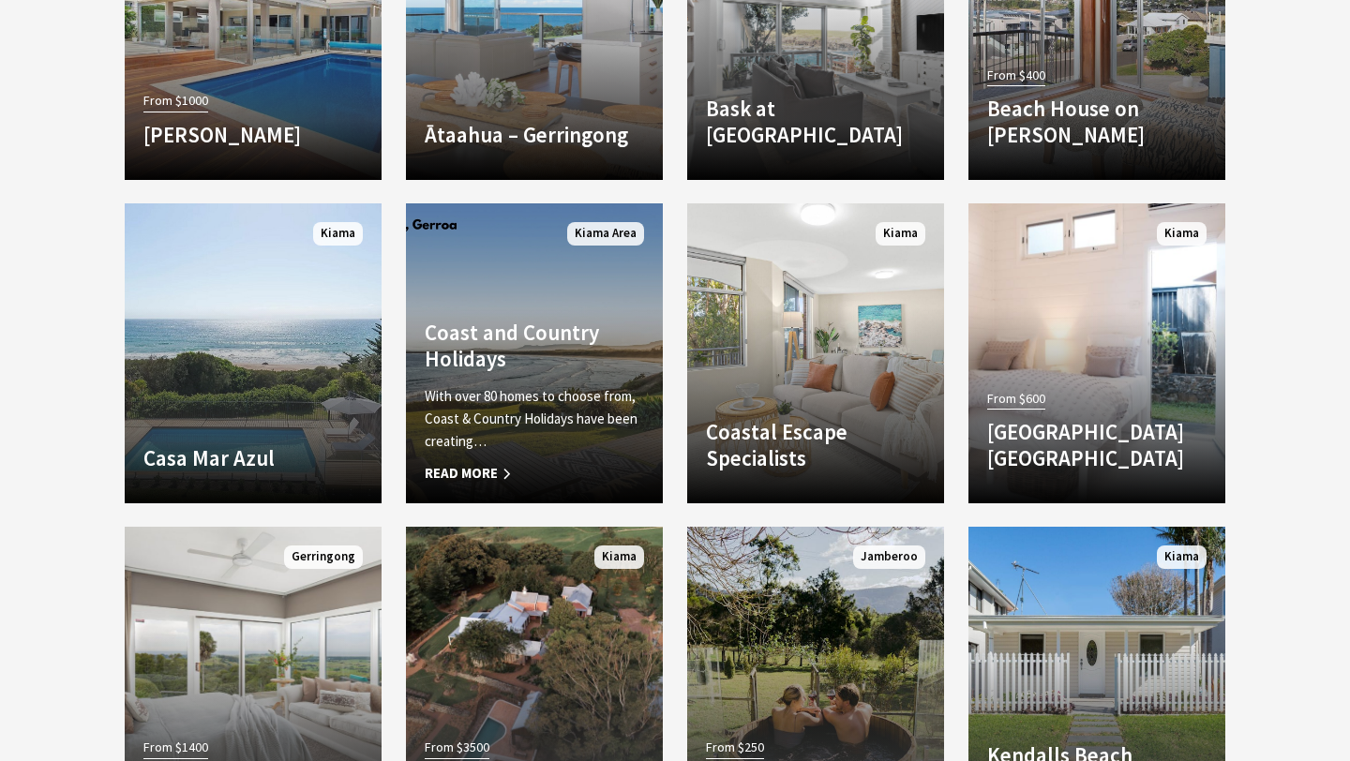
click at [475, 473] on span "Read More" at bounding box center [534, 473] width 219 height 23
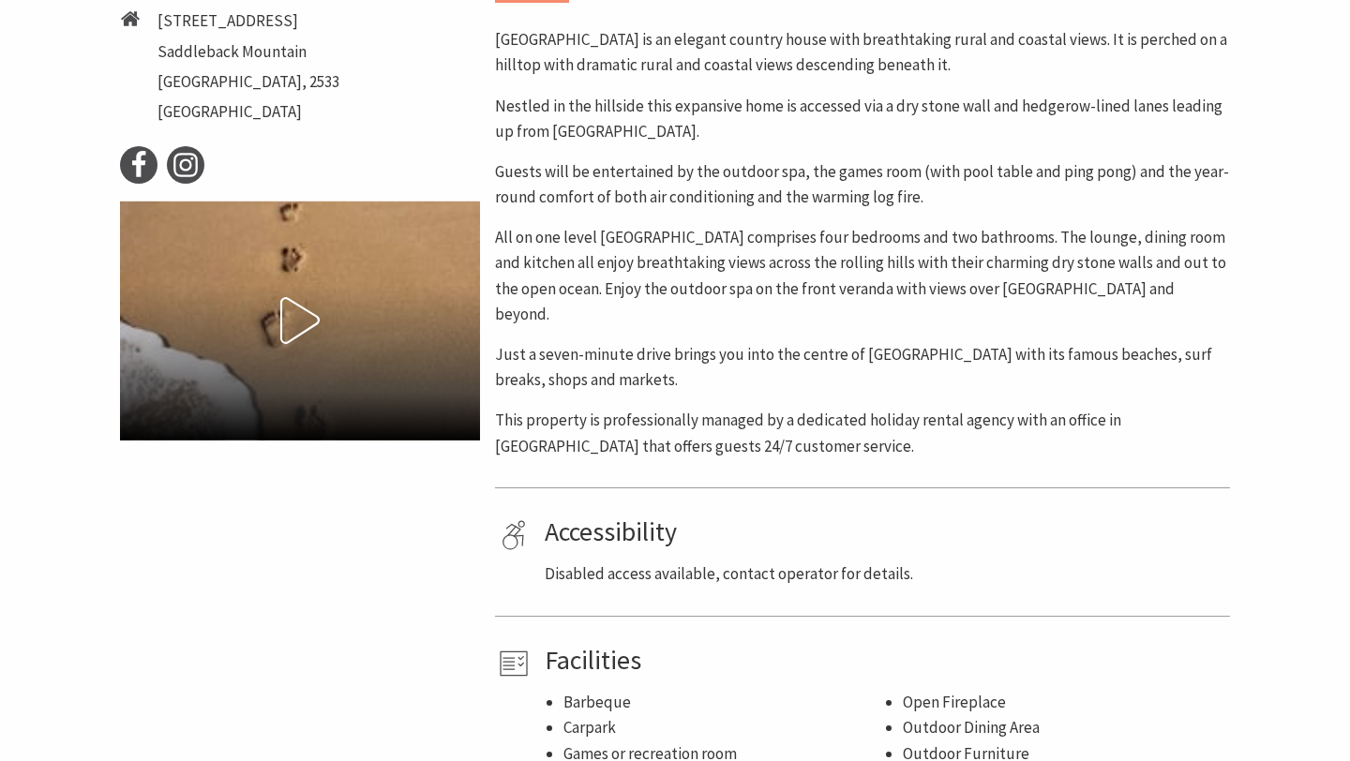
scroll to position [923, 0]
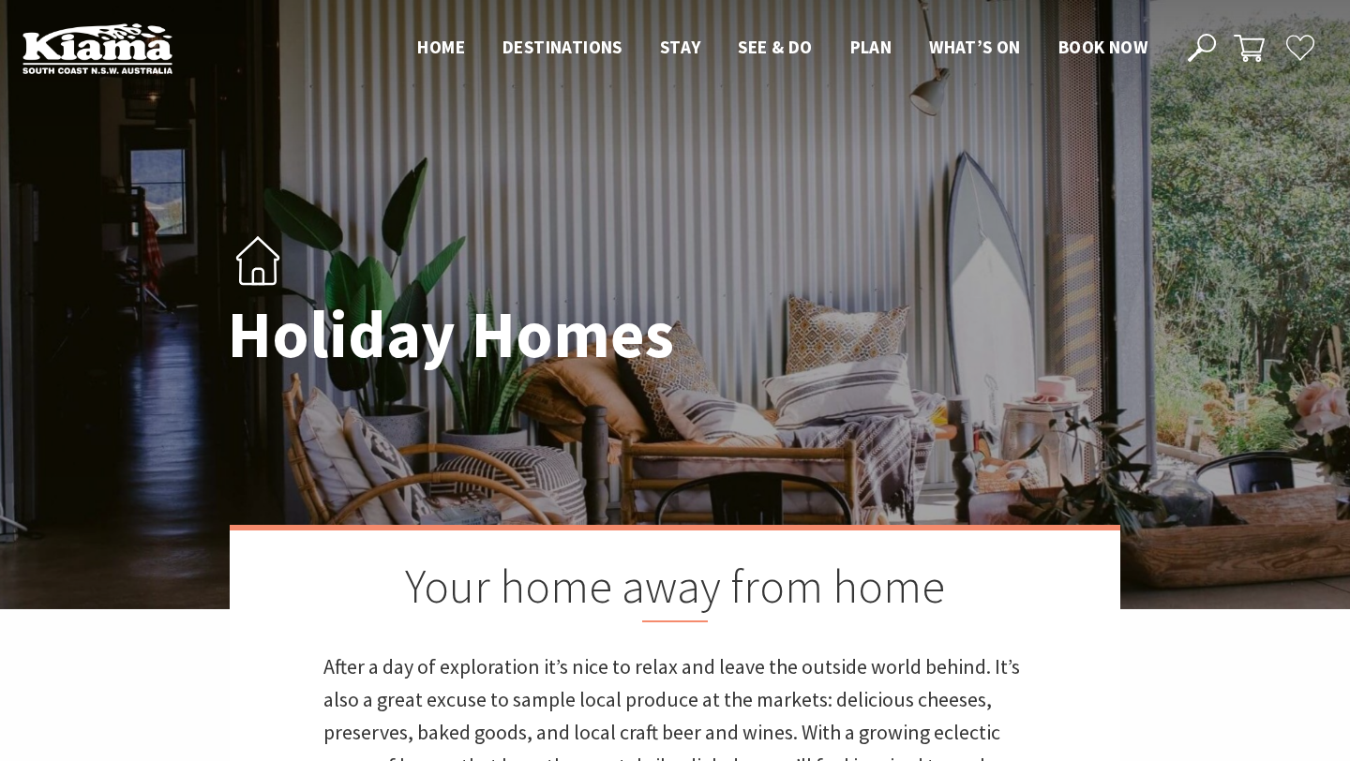
scroll to position [1978, 0]
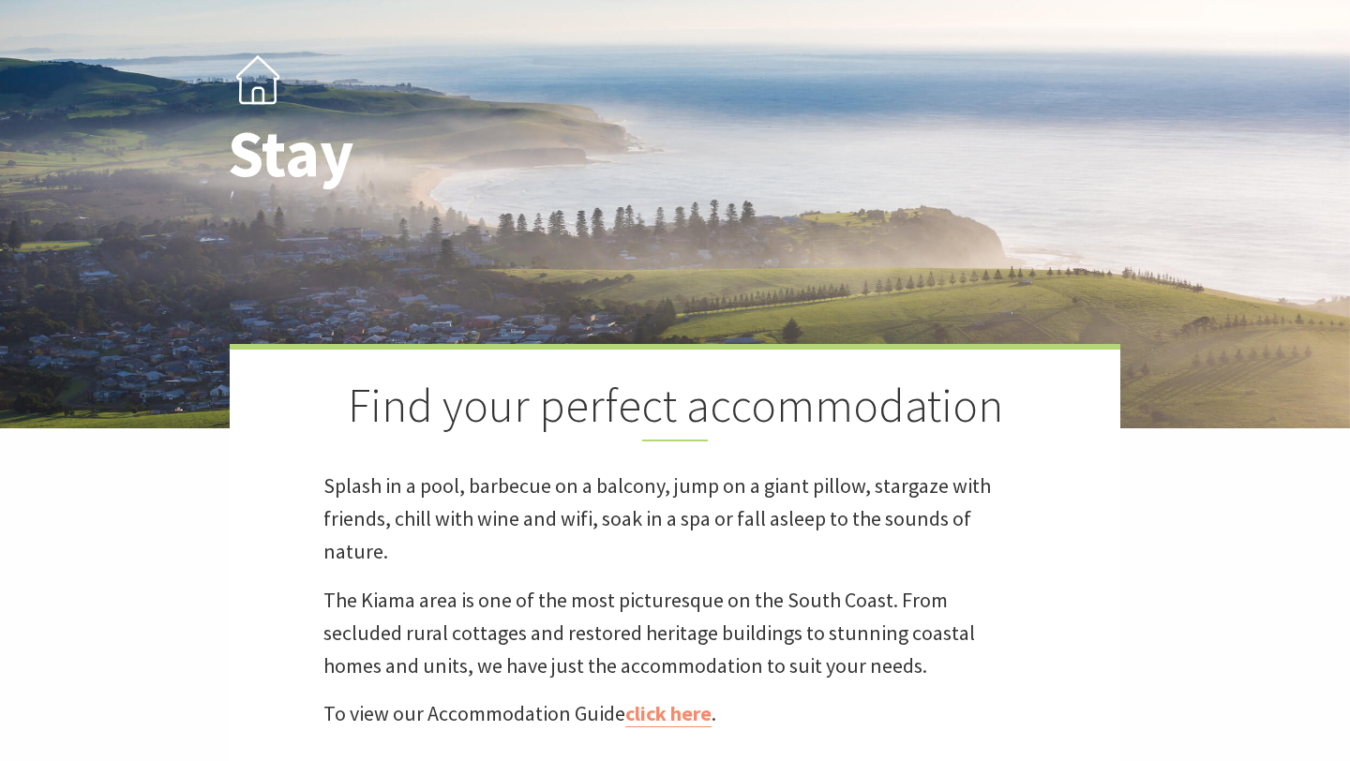
scroll to position [185, 0]
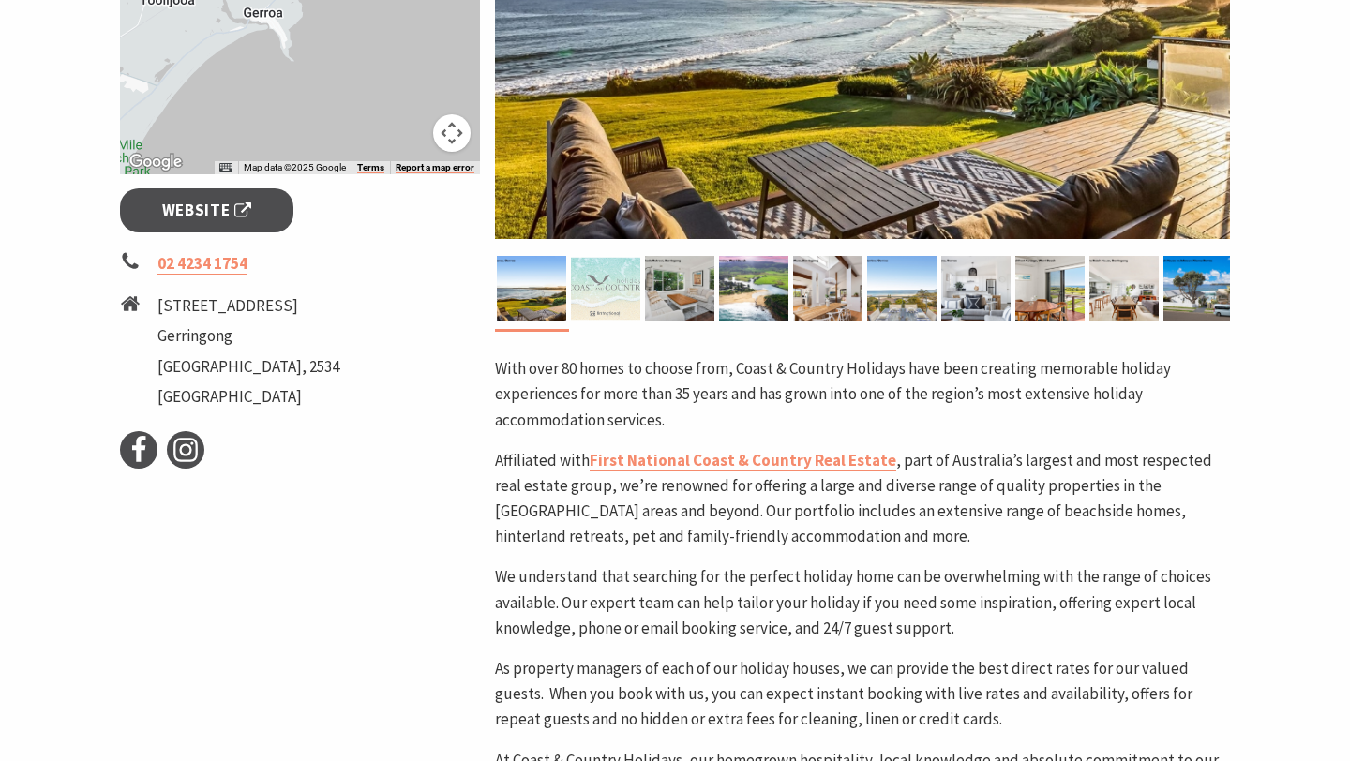
scroll to position [647, 0]
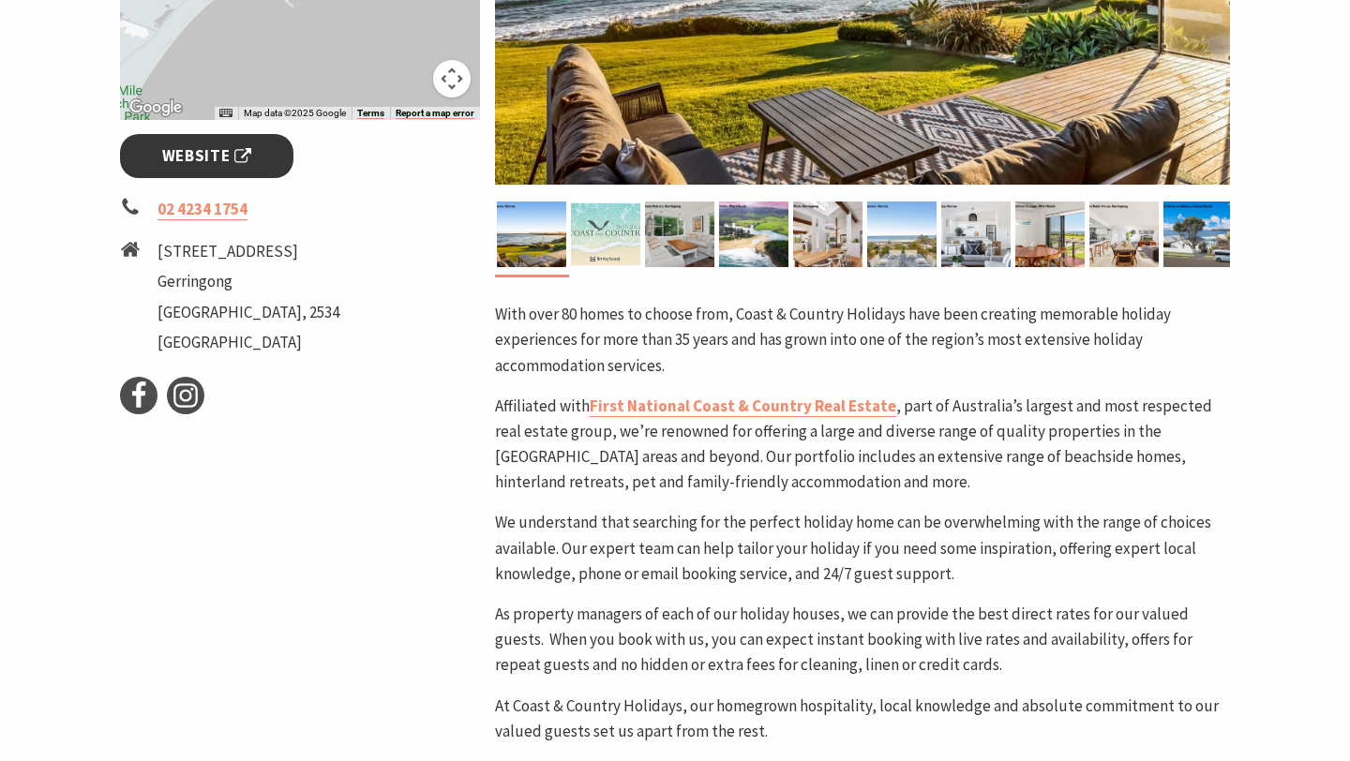
click at [236, 157] on span "Website" at bounding box center [207, 155] width 90 height 25
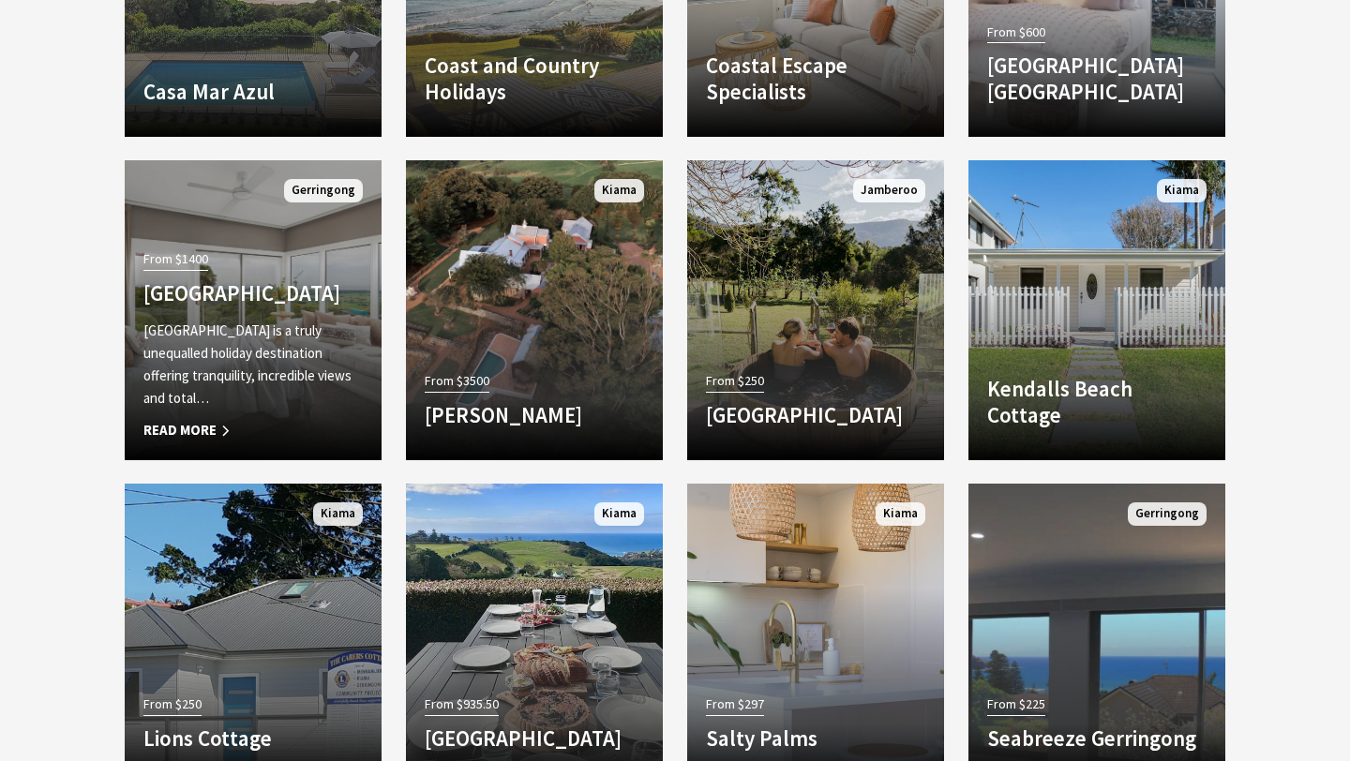
scroll to position [1283, 0]
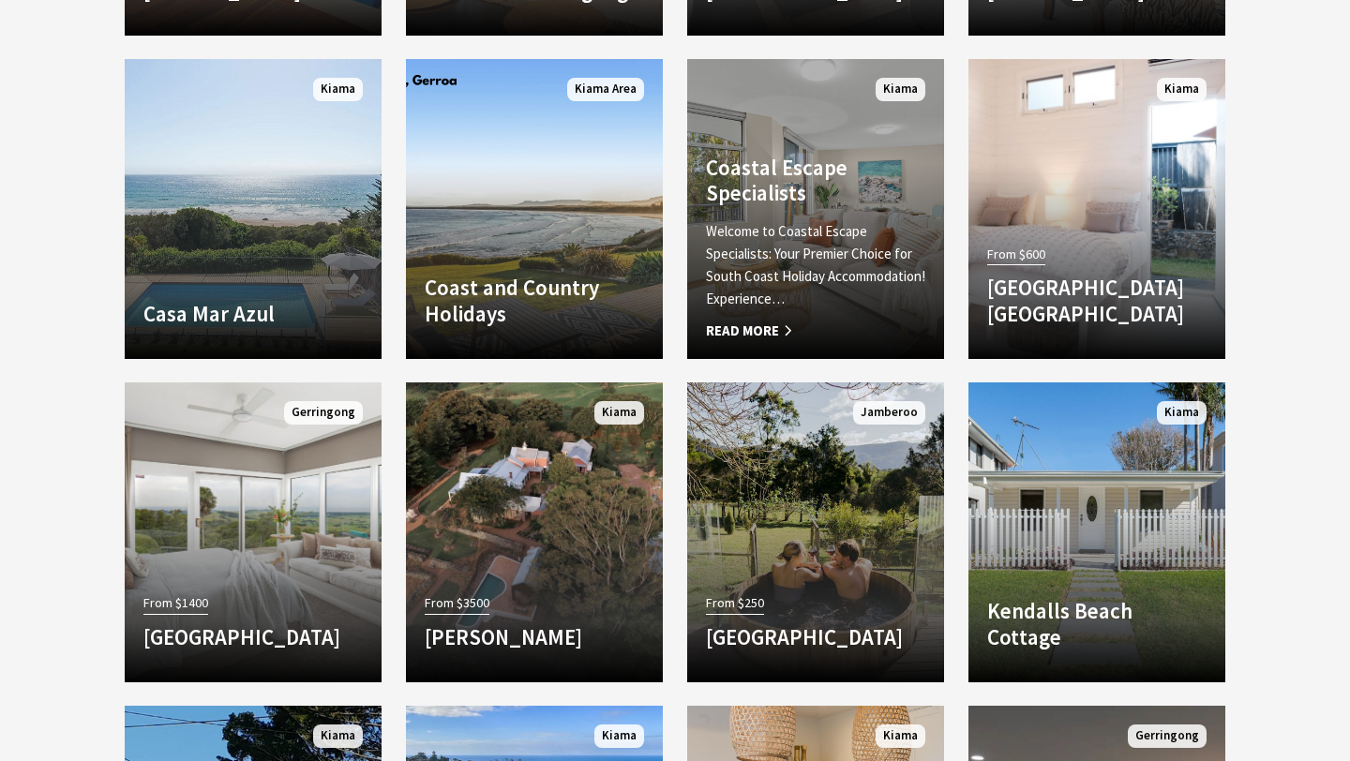
click at [875, 199] on h4 "Coastal Escape Specialists" at bounding box center [815, 181] width 219 height 52
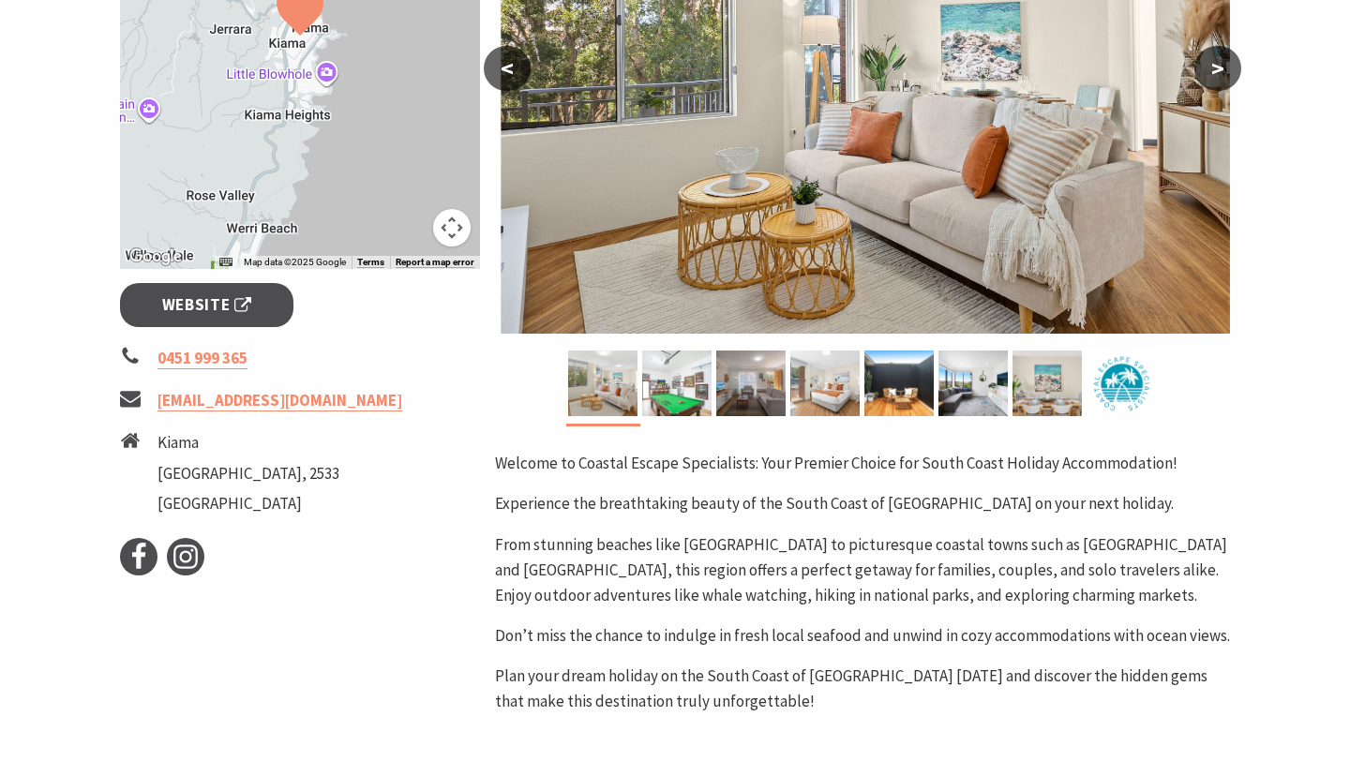
scroll to position [657, 0]
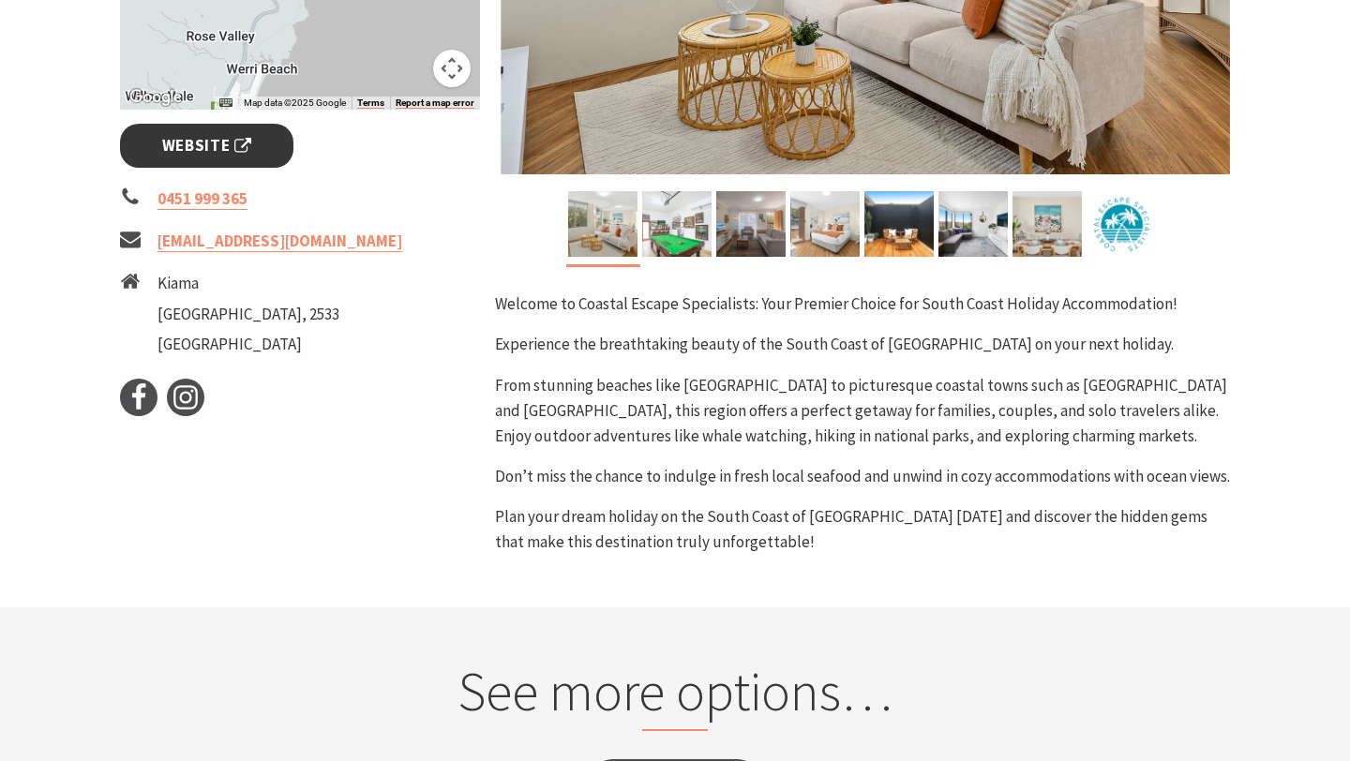
click at [246, 161] on link "Website" at bounding box center [206, 146] width 173 height 44
